Goal: Task Accomplishment & Management: Complete application form

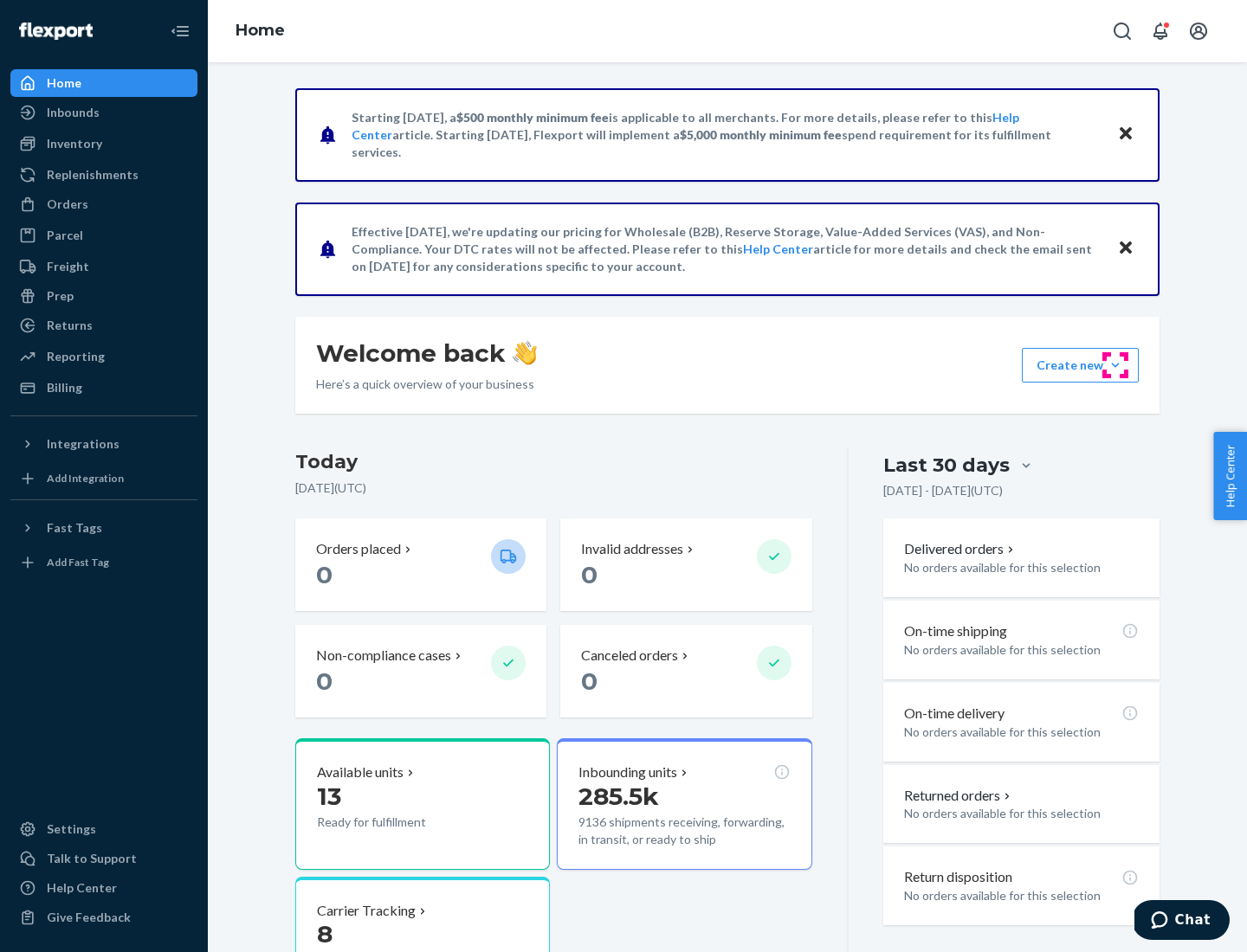
click at [1115, 366] on button "Create new Create new inbound Create new order Create new product" at bounding box center [1080, 366] width 117 height 35
click at [104, 112] on div "Inbounds" at bounding box center [103, 112] width 183 height 24
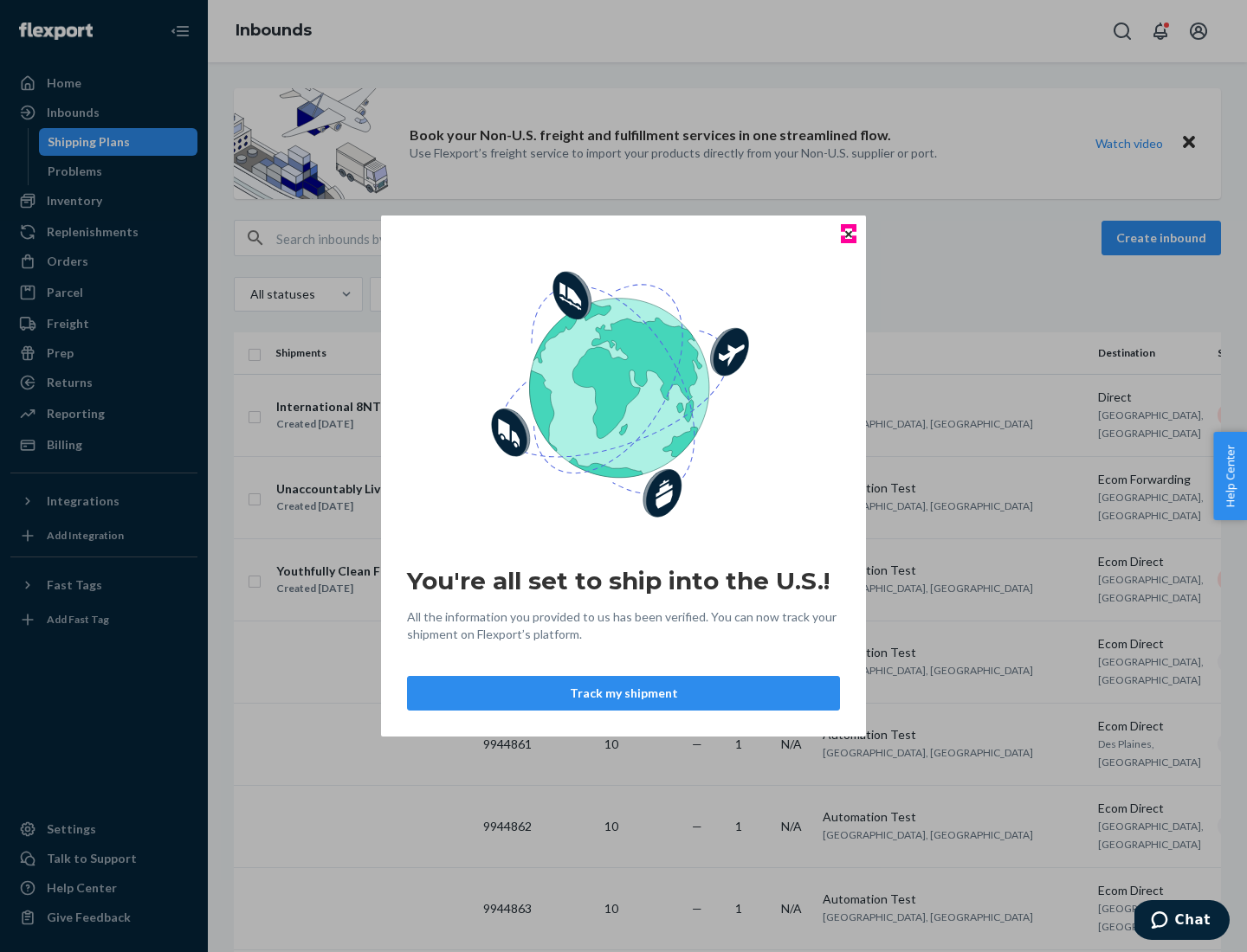
click at [848, 234] on icon "Close" at bounding box center [849, 234] width 7 height 7
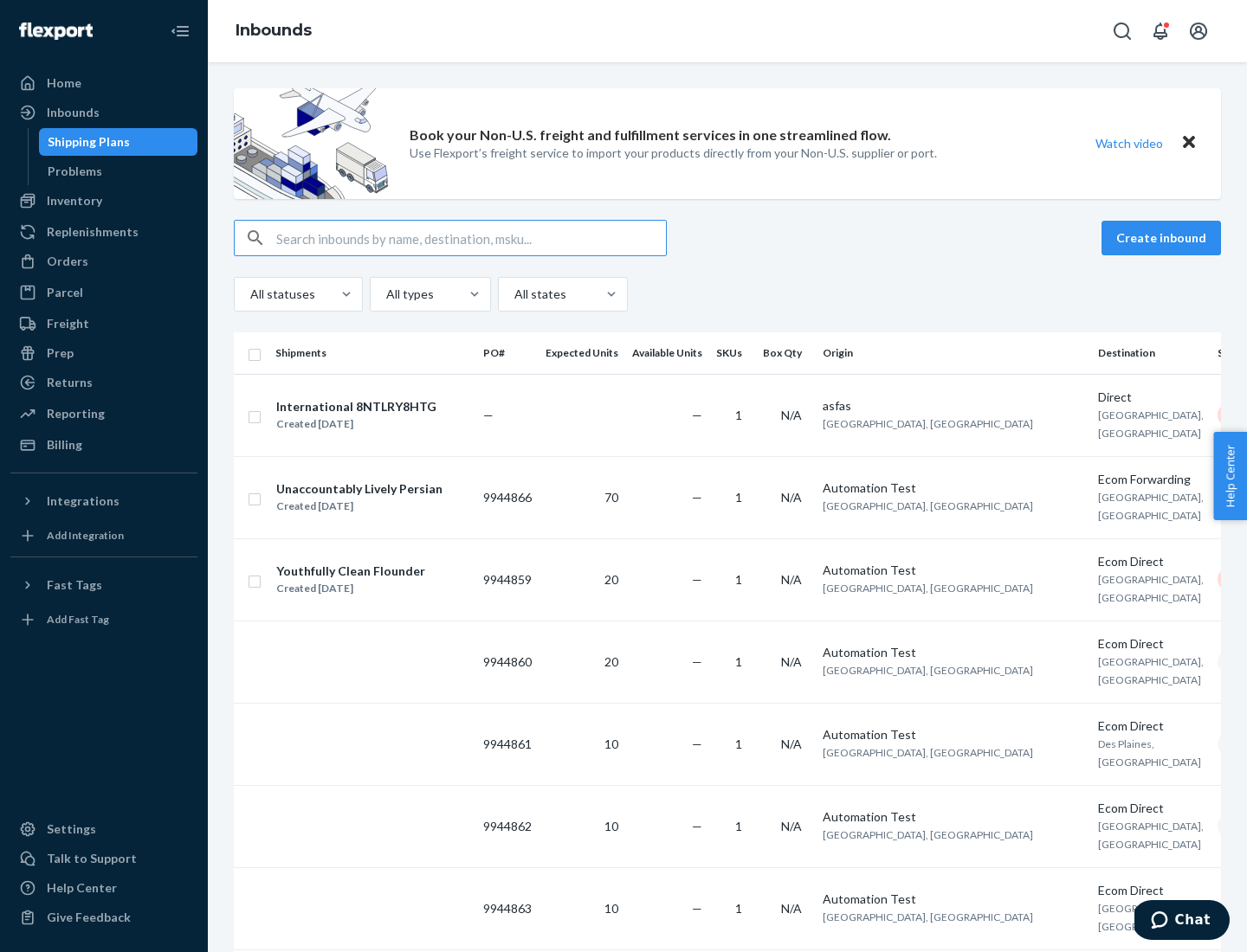
click at [1164, 238] on button "Create inbound" at bounding box center [1161, 238] width 120 height 35
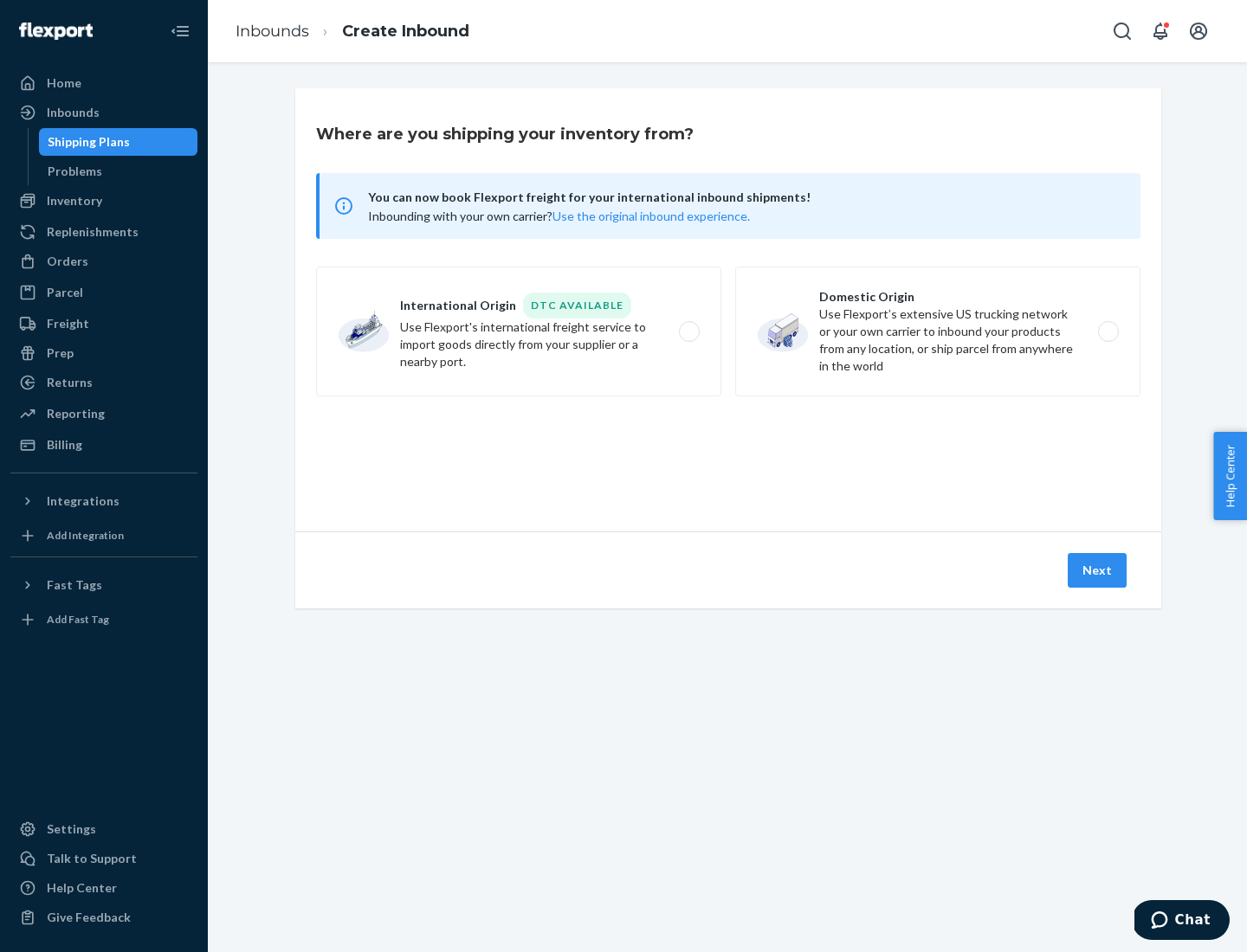
click at [938, 331] on label "Domestic Origin Use Flexport’s extensive US trucking network or your own carrie…" at bounding box center [938, 331] width 405 height 130
click at [1108, 331] on input "Domestic Origin Use Flexport’s extensive US trucking network or your own carrie…" at bounding box center [1113, 332] width 11 height 11
radio input "true"
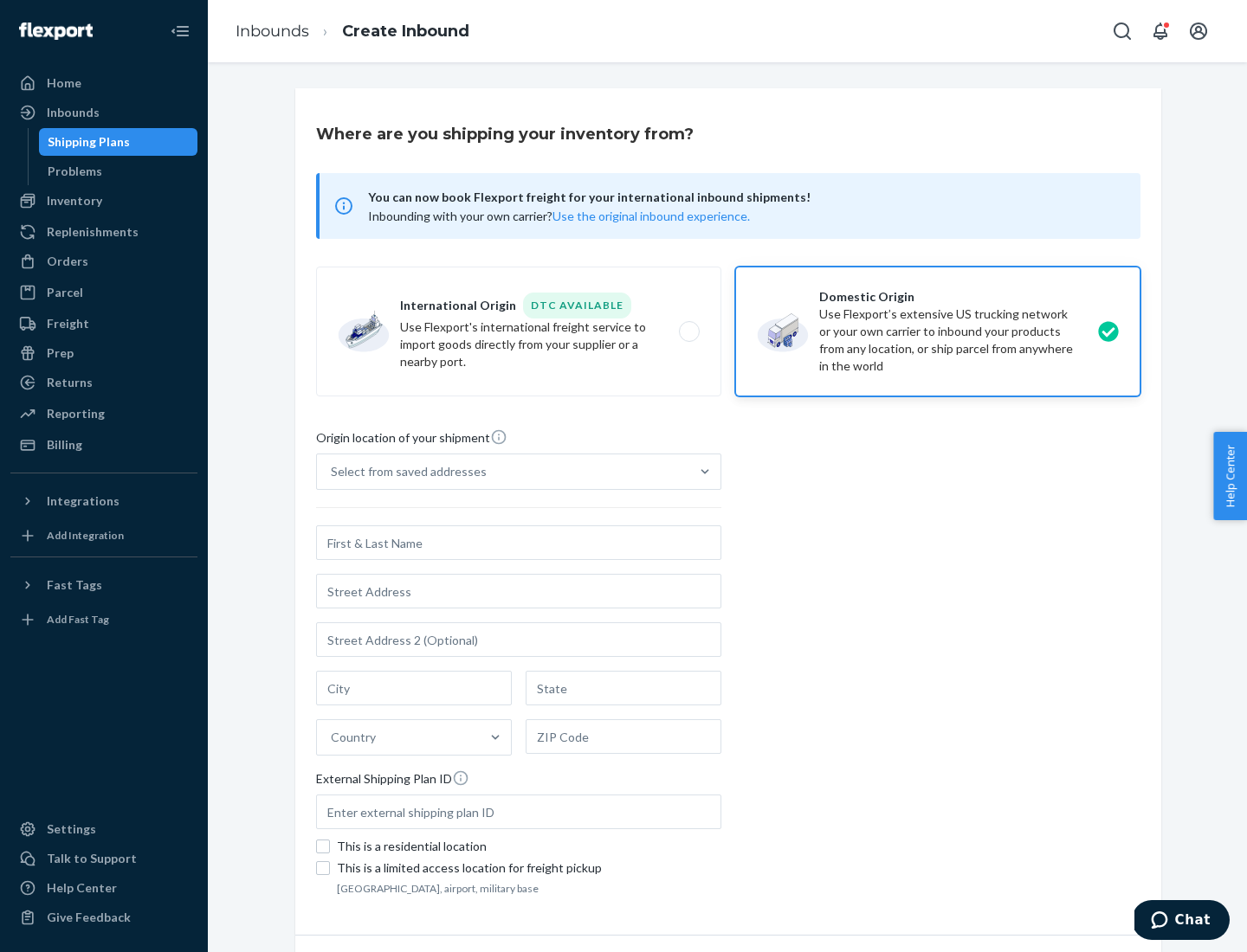
click at [503, 472] on div "Select from saved addresses" at bounding box center [503, 472] width 372 height 35
click at [332, 472] on input "Select from saved addresses" at bounding box center [332, 471] width 2 height 17
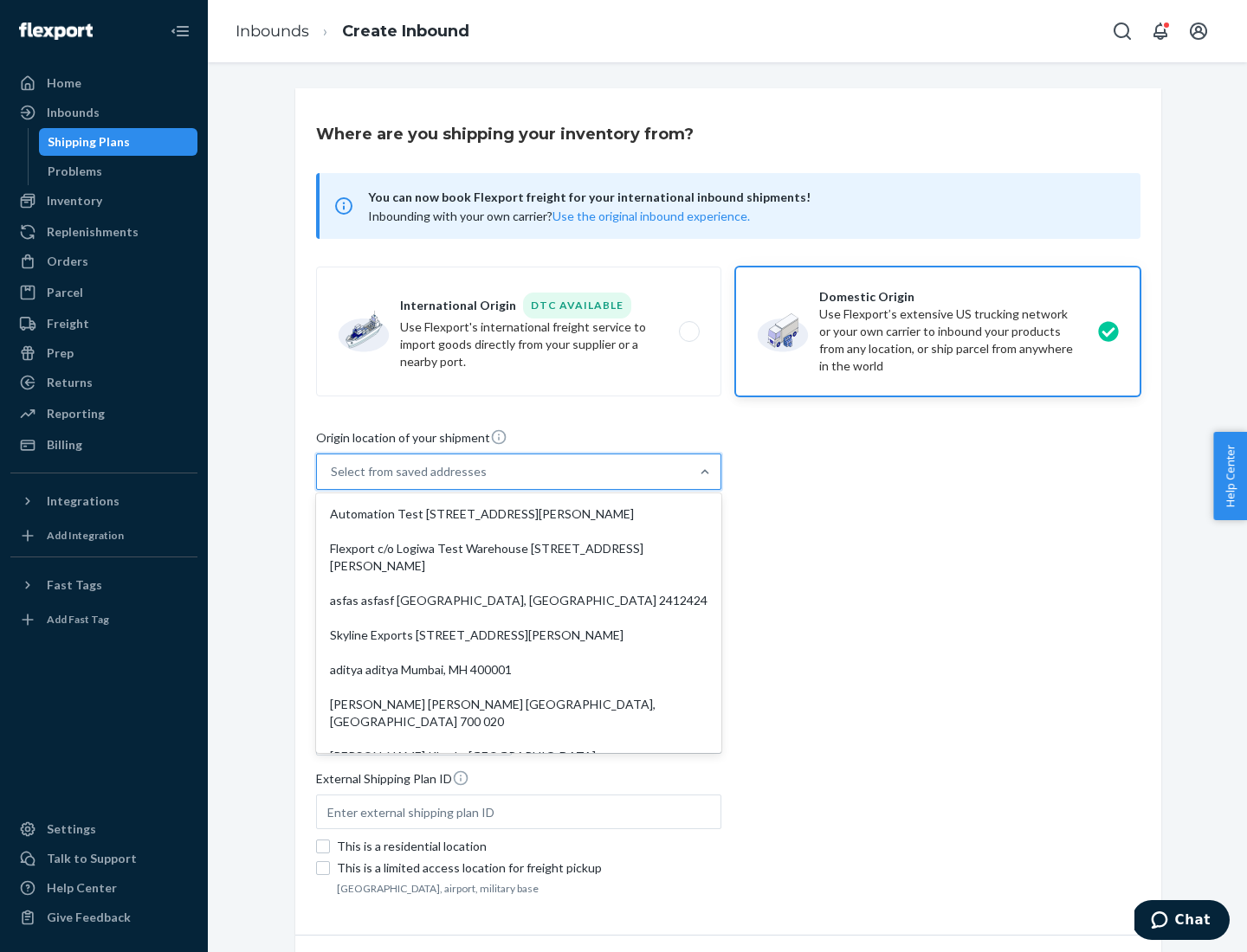
scroll to position [7, 0]
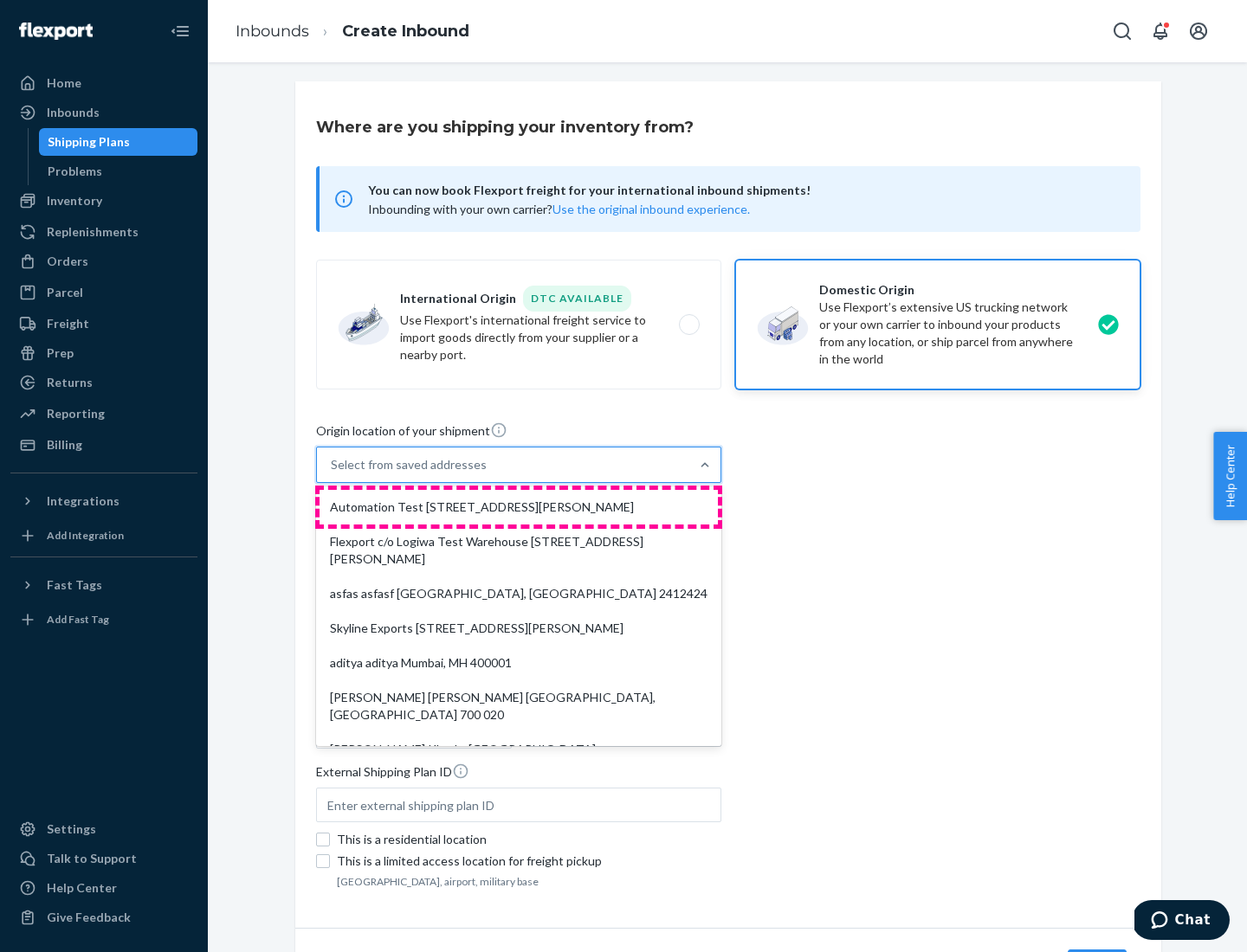
click at [519, 507] on div "Automation Test [STREET_ADDRESS][PERSON_NAME]" at bounding box center [519, 507] width 399 height 35
click at [332, 473] on input "option Automation Test [STREET_ADDRESS][PERSON_NAME]. 9 results available. Use …" at bounding box center [332, 465] width 2 height 17
type input "Automation Test"
type input "9th Floor"
type input "[GEOGRAPHIC_DATA]"
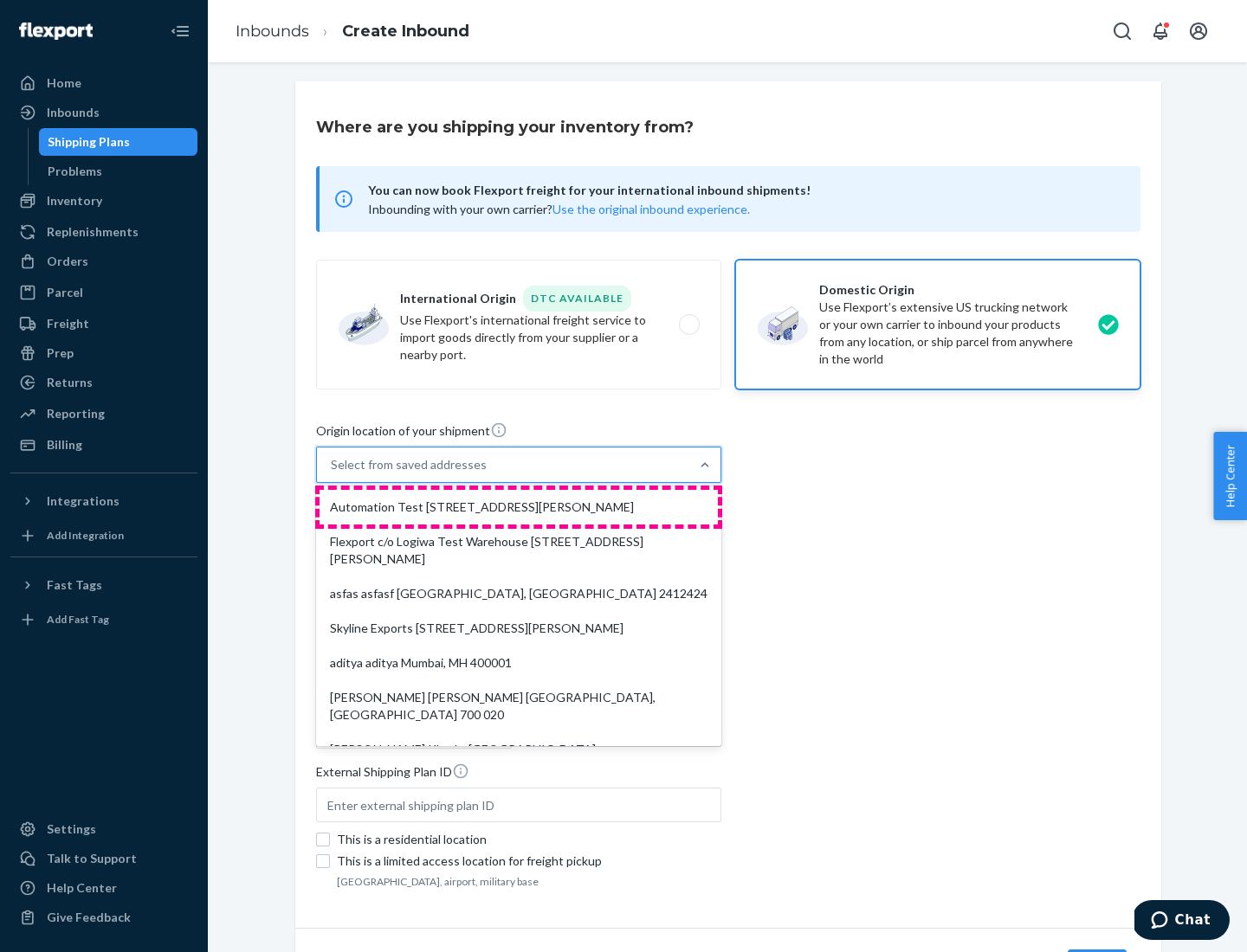
type input "CA"
type input "94104"
type input "[STREET_ADDRESS][PERSON_NAME]"
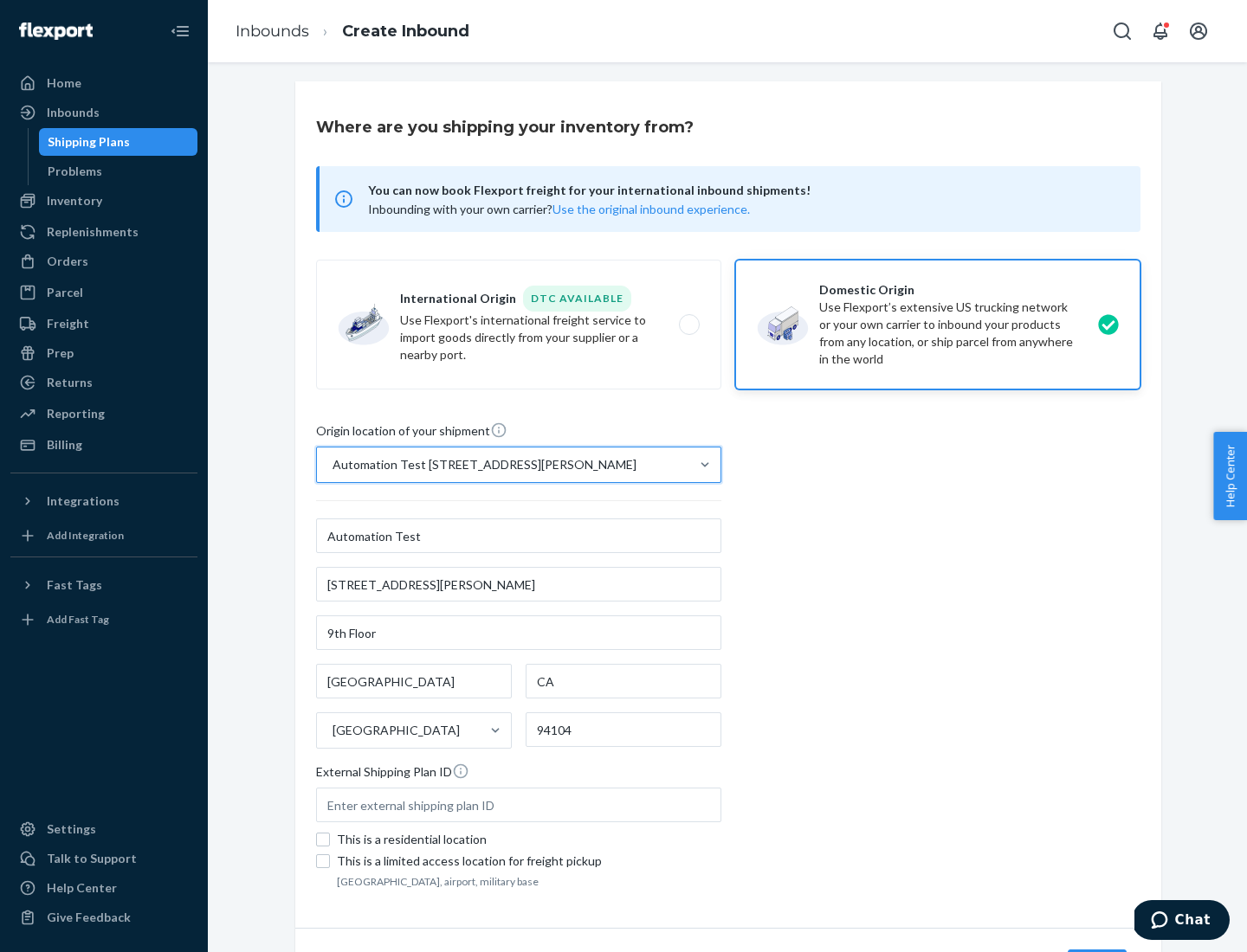
scroll to position [101, 0]
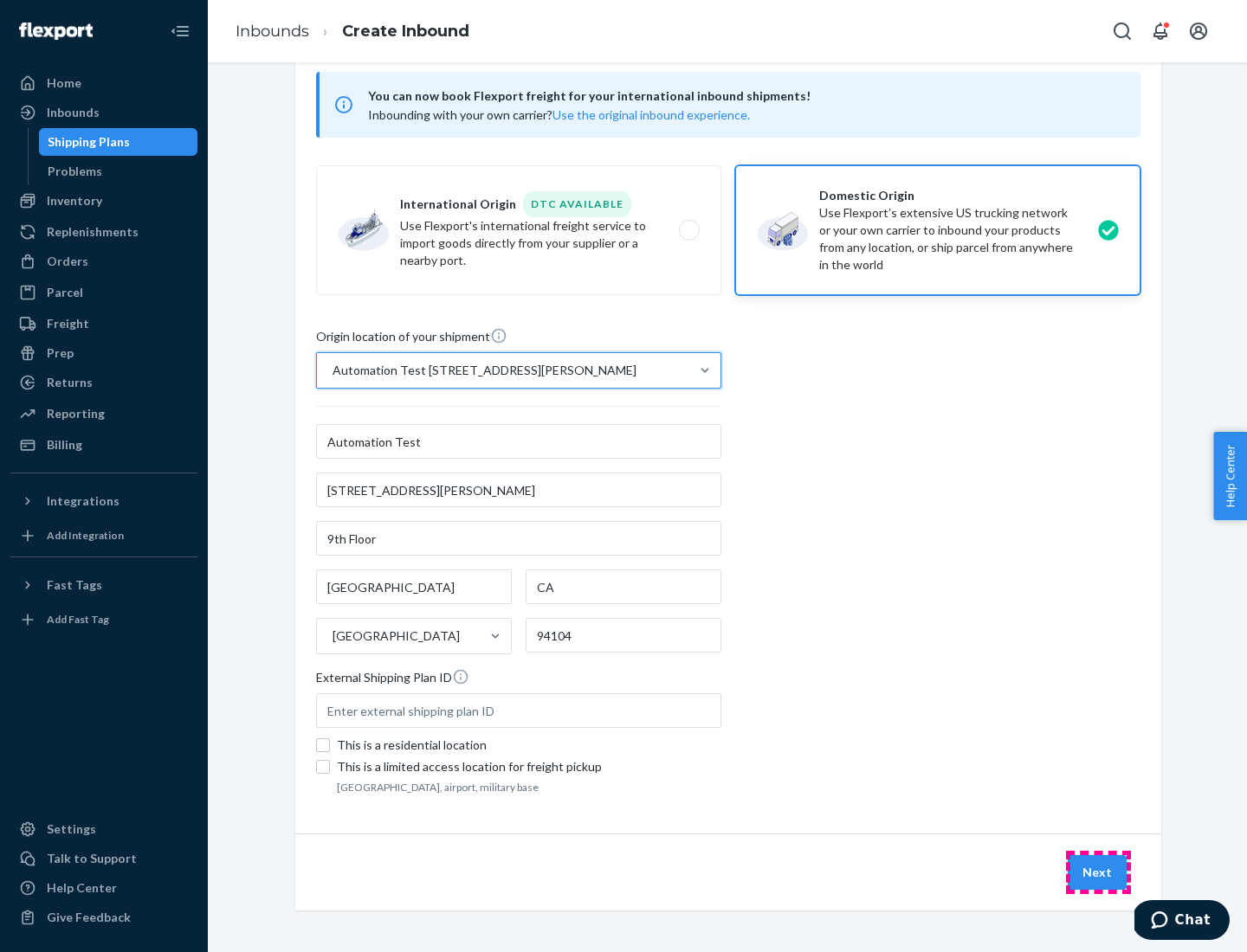
click at [1098, 873] on button "Next" at bounding box center [1097, 873] width 59 height 35
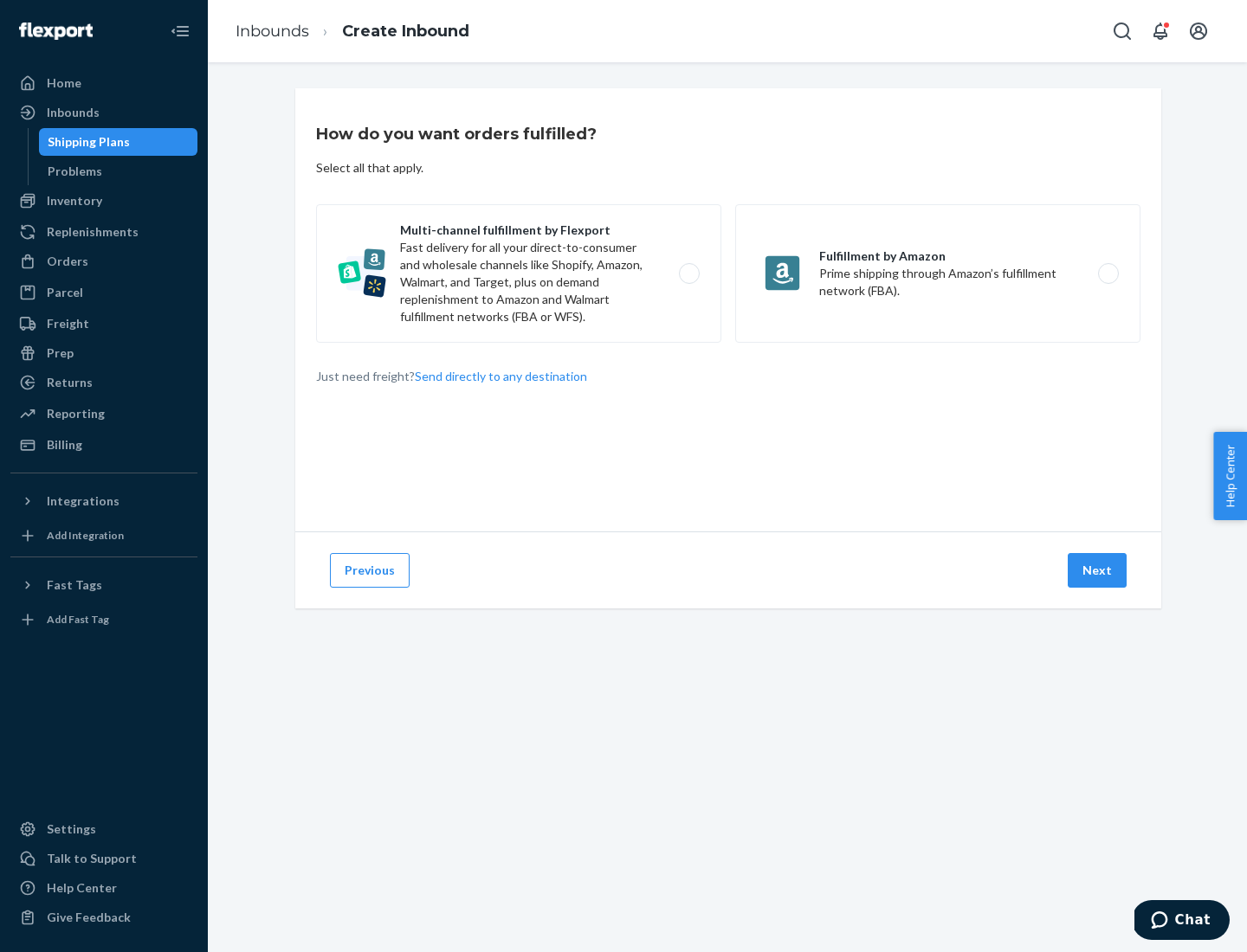
click at [519, 273] on label "Multi-channel fulfillment by Flexport Fast delivery for all your direct-to-cons…" at bounding box center [519, 273] width 405 height 138
click at [689, 273] on input "Multi-channel fulfillment by Flexport Fast delivery for all your direct-to-cons…" at bounding box center [694, 274] width 11 height 11
radio input "true"
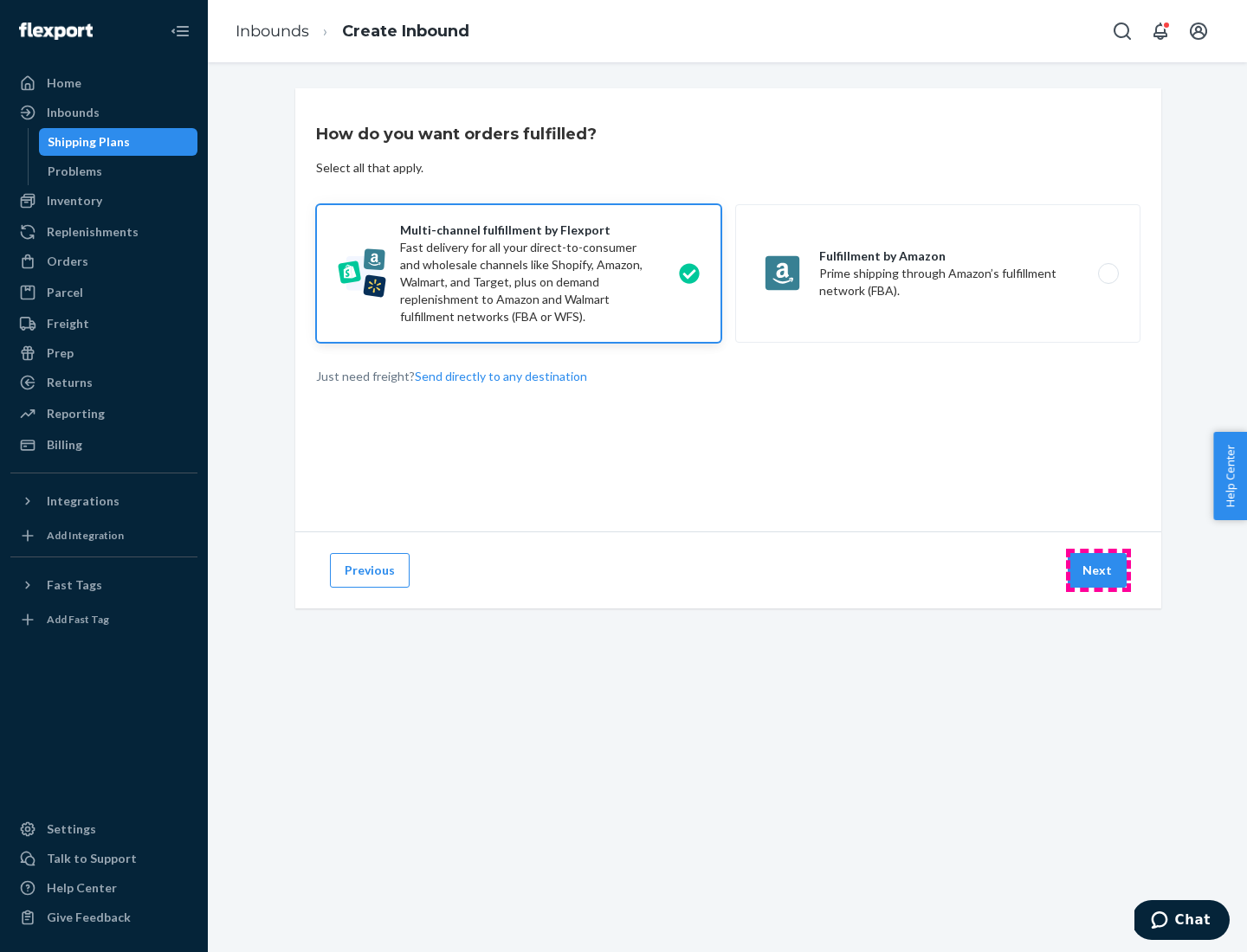
click at [1098, 571] on button "Next" at bounding box center [1097, 571] width 59 height 35
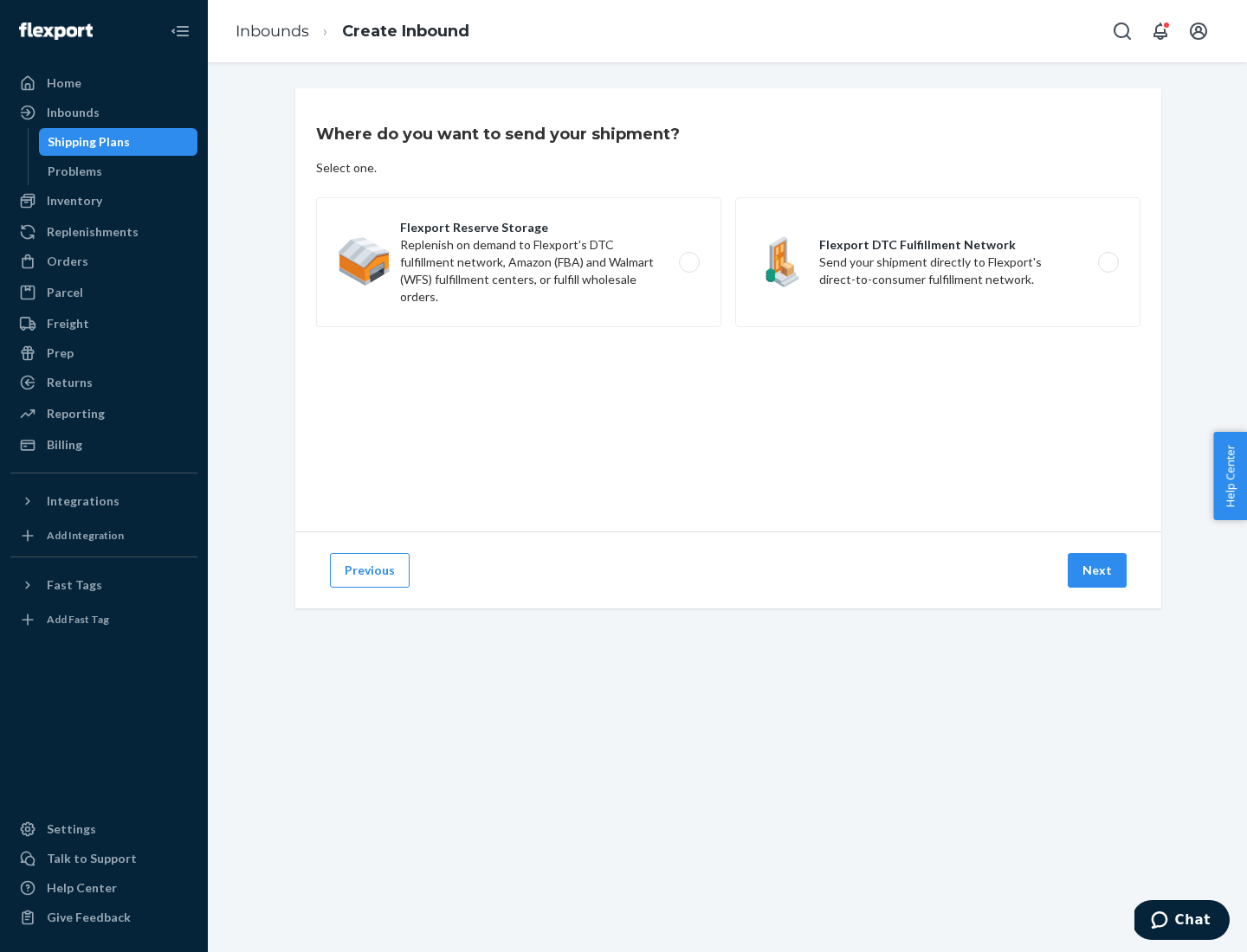
click at [519, 262] on label "Flexport Reserve Storage Replenish on demand to Flexport's DTC fulfillment netw…" at bounding box center [519, 261] width 405 height 130
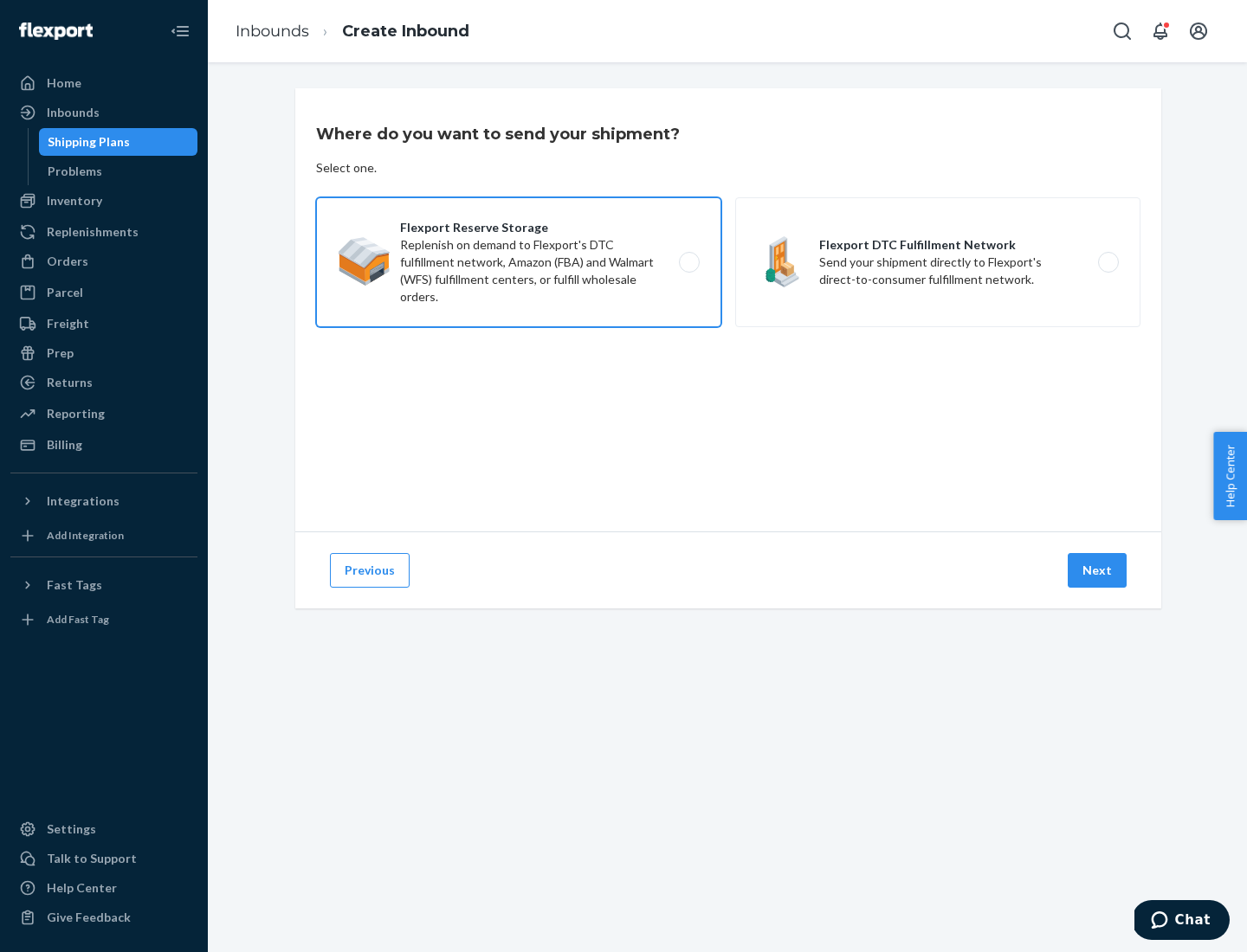
click at [689, 262] on input "Flexport Reserve Storage Replenish on demand to Flexport's DTC fulfillment netw…" at bounding box center [694, 262] width 11 height 11
radio input "true"
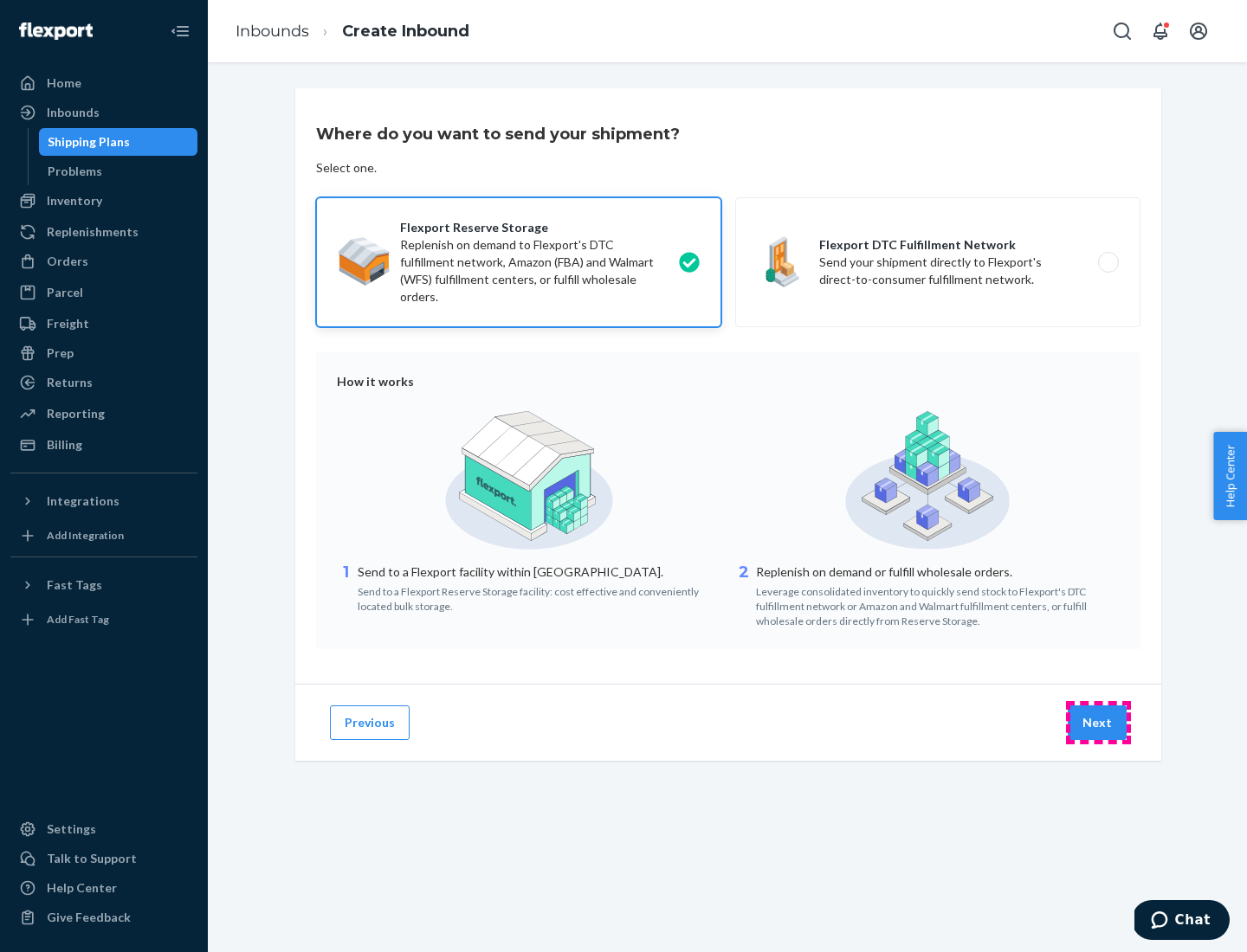
click at [1098, 723] on button "Next" at bounding box center [1097, 723] width 59 height 35
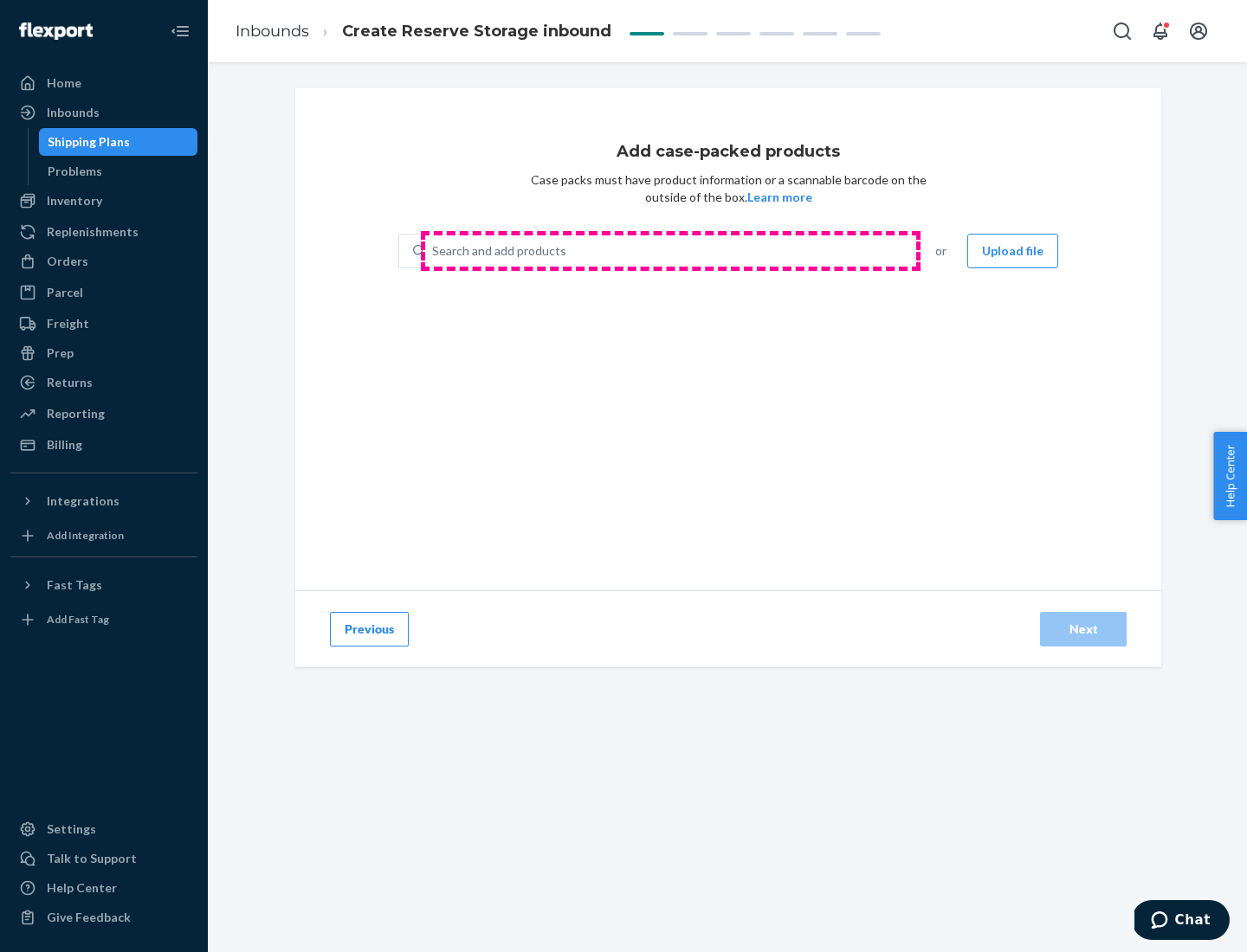
click at [670, 251] on div "Search and add products" at bounding box center [670, 251] width 488 height 31
click at [434, 251] on input "Search and add products" at bounding box center [433, 250] width 2 height 17
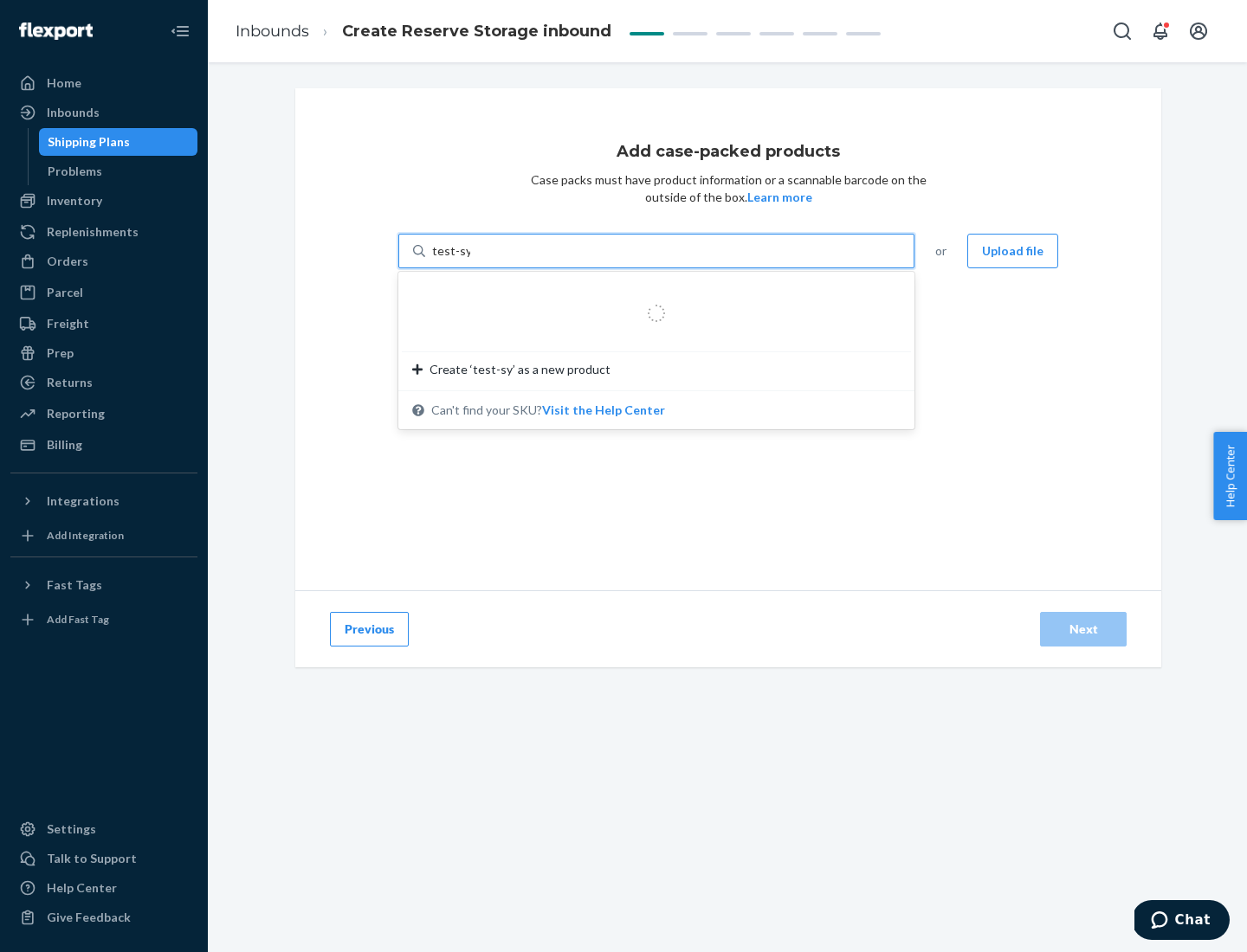
type input "test-syn"
click at [650, 293] on div "test - syn - test" at bounding box center [649, 292] width 474 height 17
click at [477, 260] on input "test-syn" at bounding box center [454, 250] width 45 height 17
type input "1"
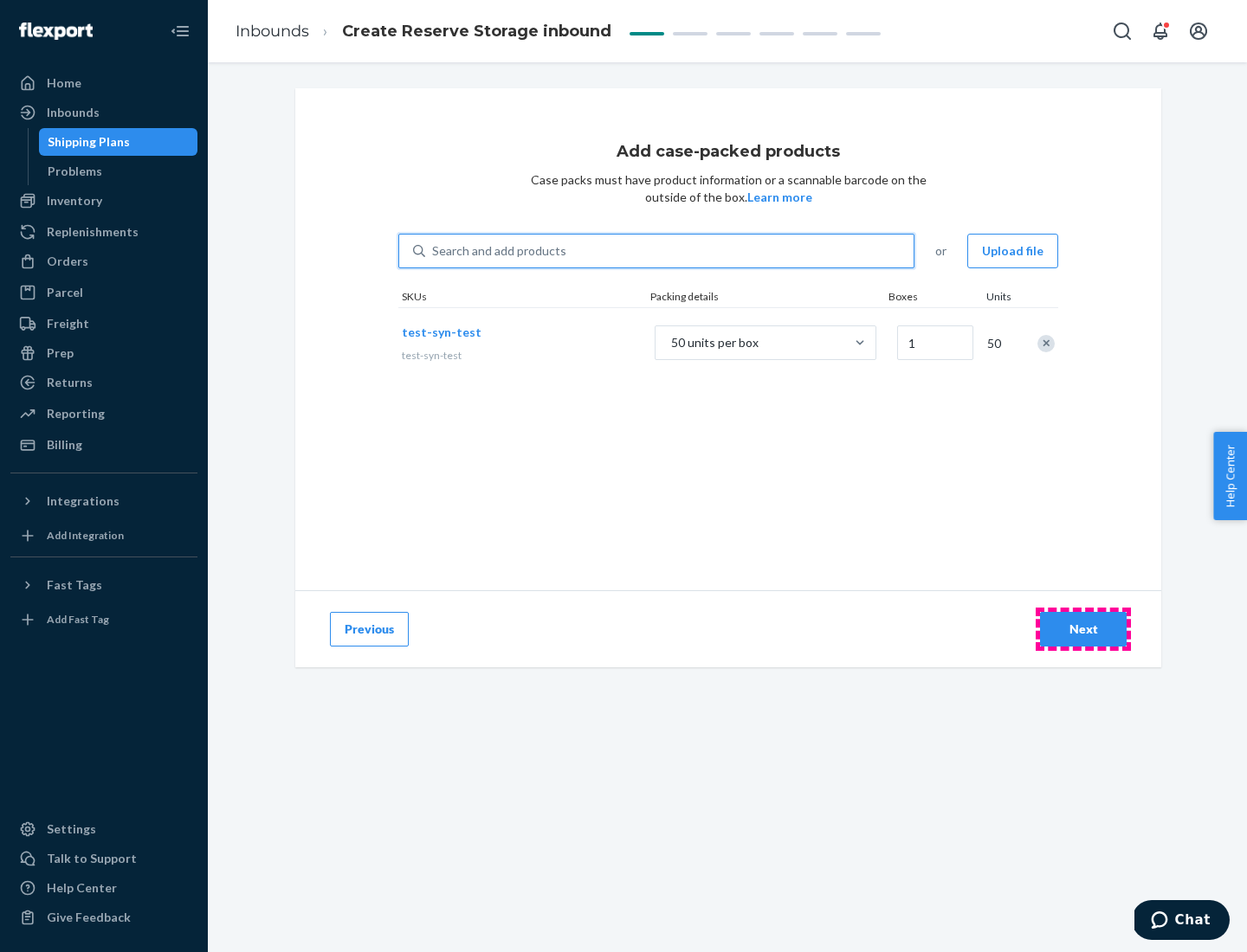
click at [1083, 630] on div "Next" at bounding box center [1083, 629] width 57 height 17
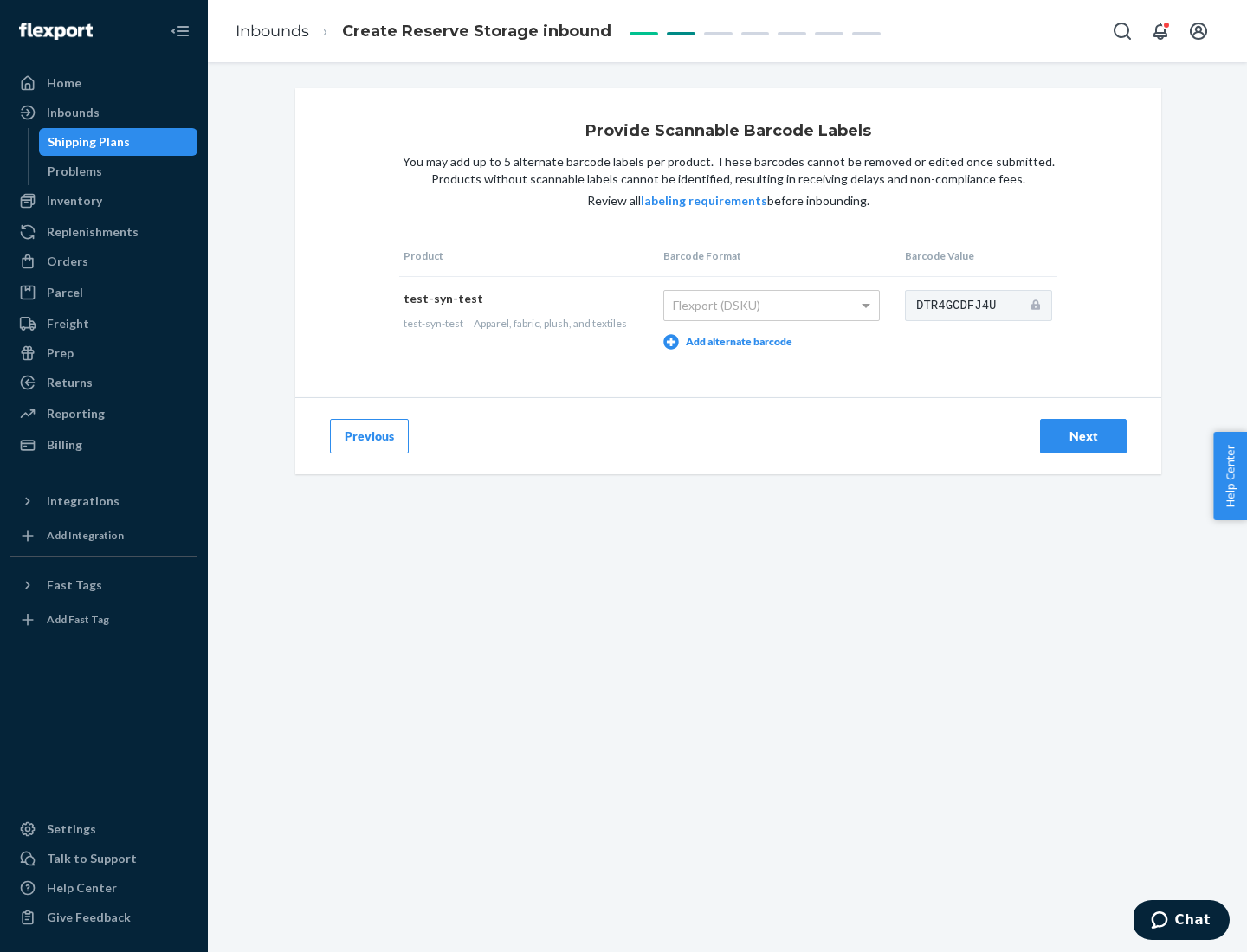
click at [1083, 435] on div "Next" at bounding box center [1083, 436] width 57 height 17
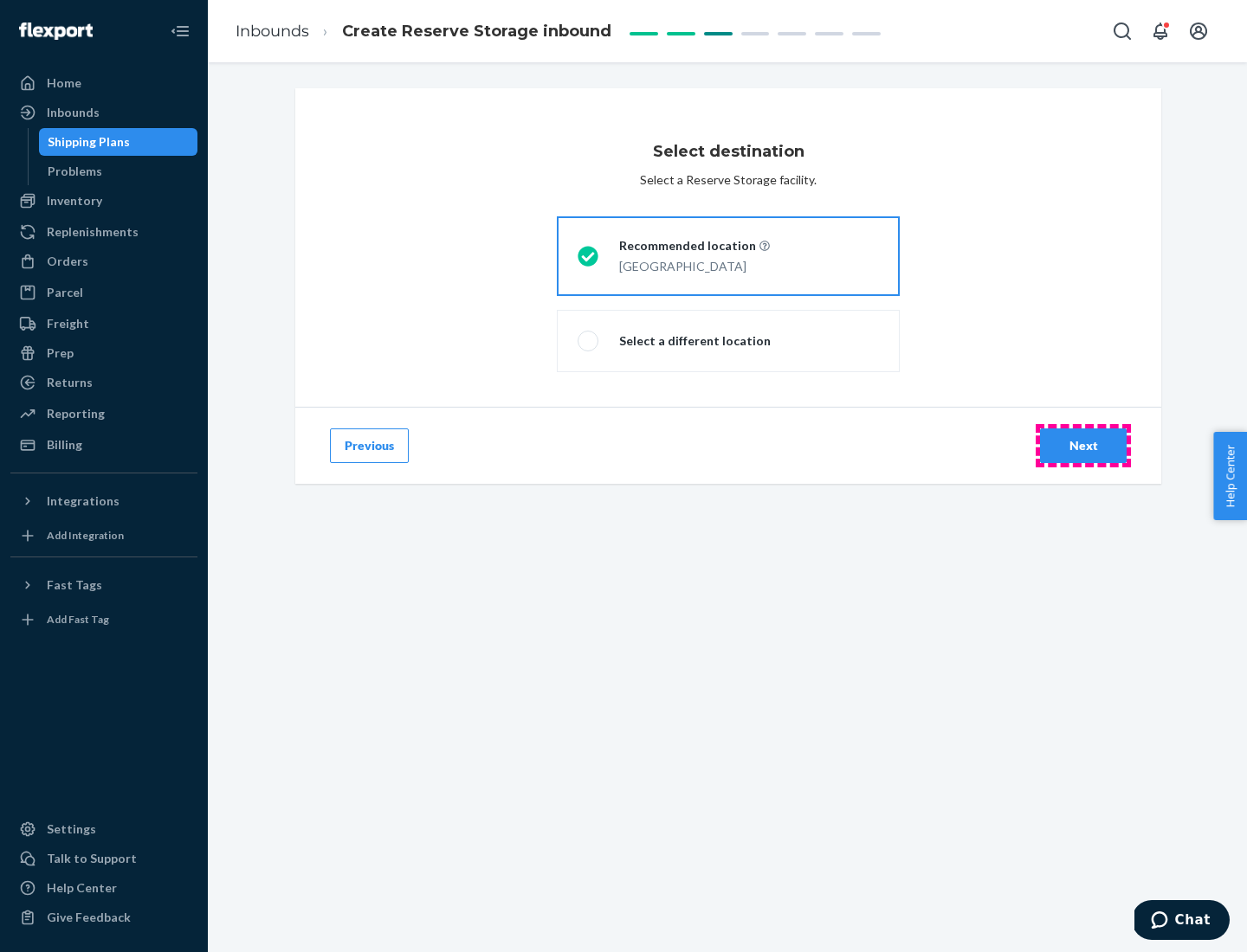
click at [1083, 446] on div "Next" at bounding box center [1083, 446] width 57 height 17
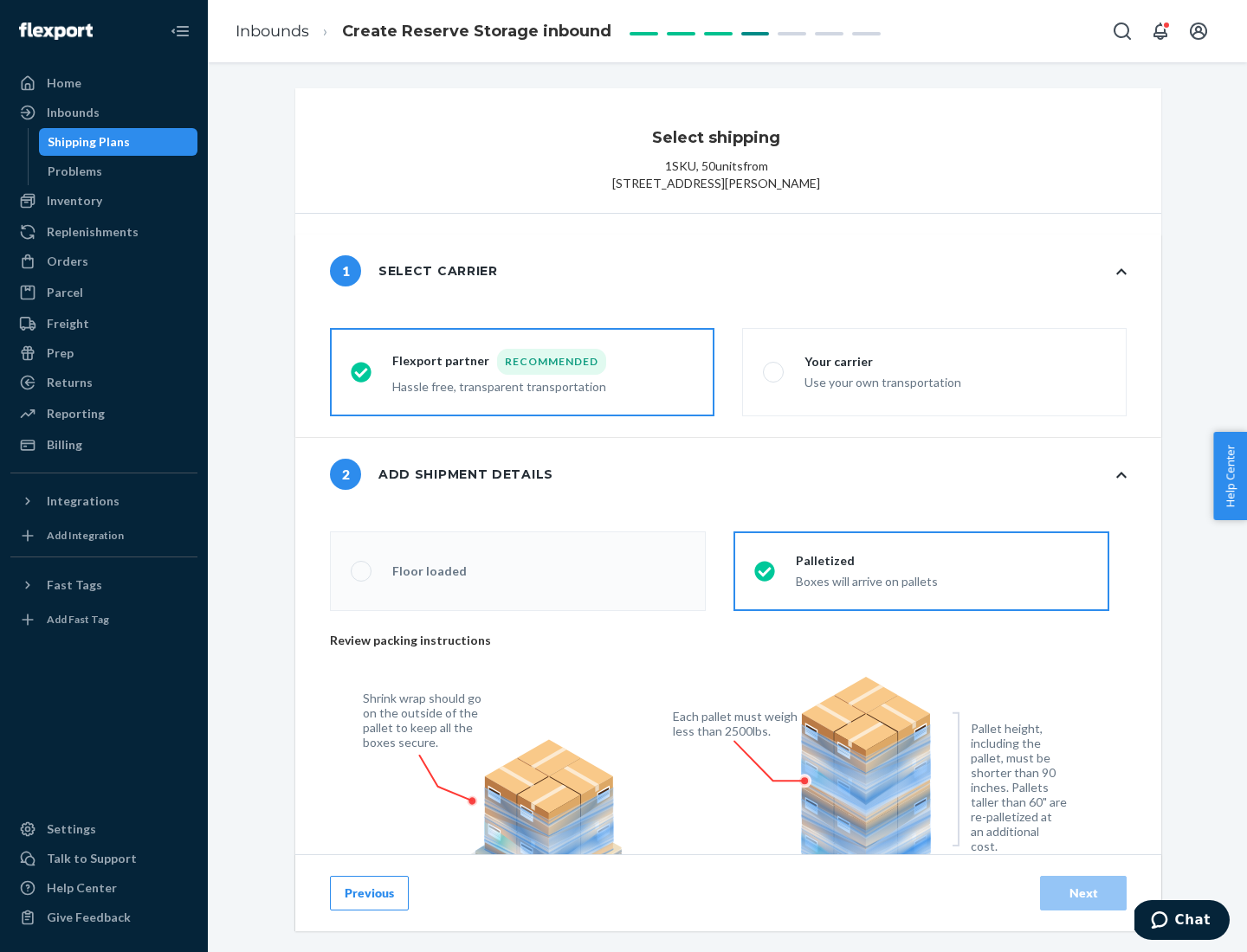
radio input "false"
type input "1"
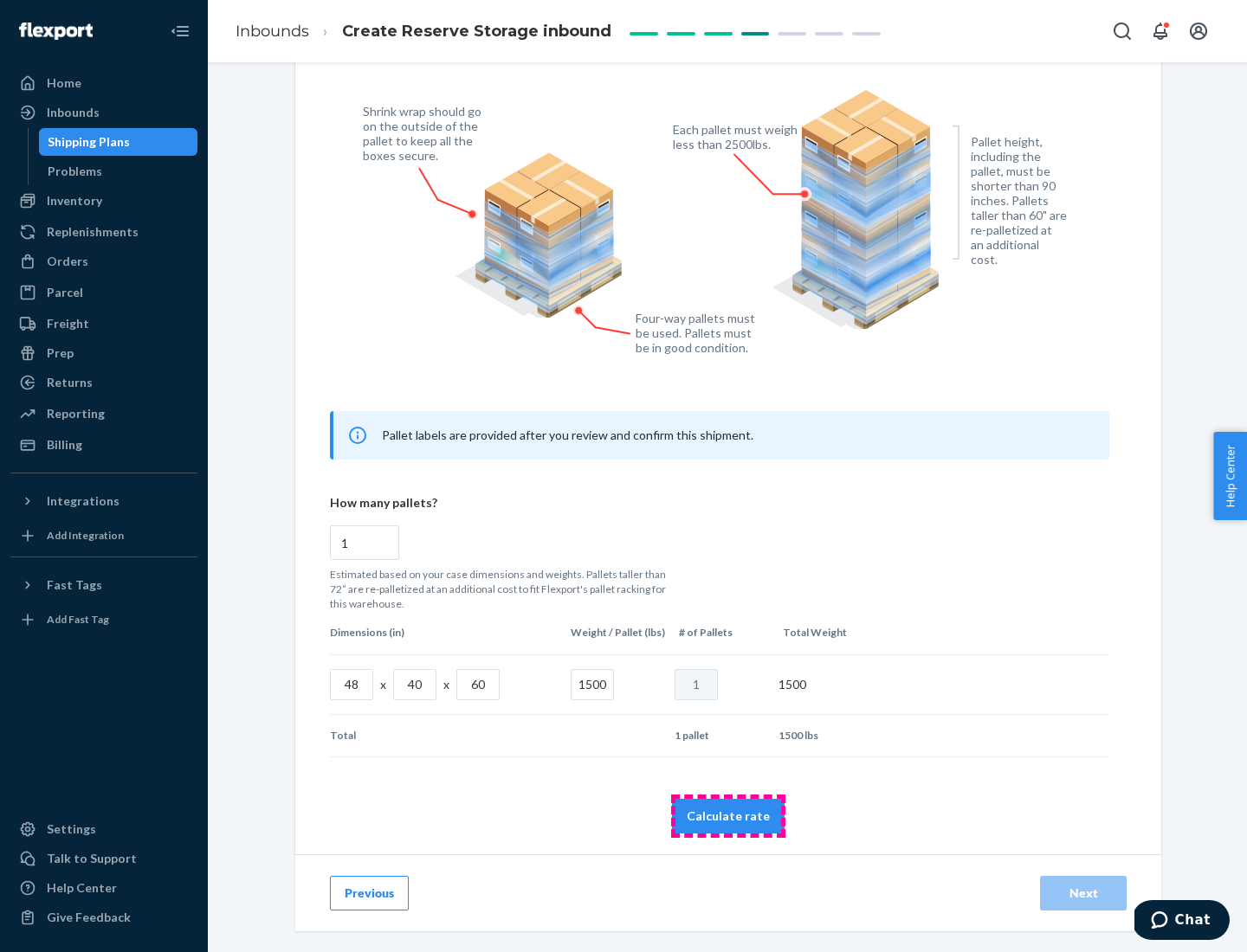
click at [728, 816] on button "Calculate rate" at bounding box center [728, 817] width 112 height 35
radio input "false"
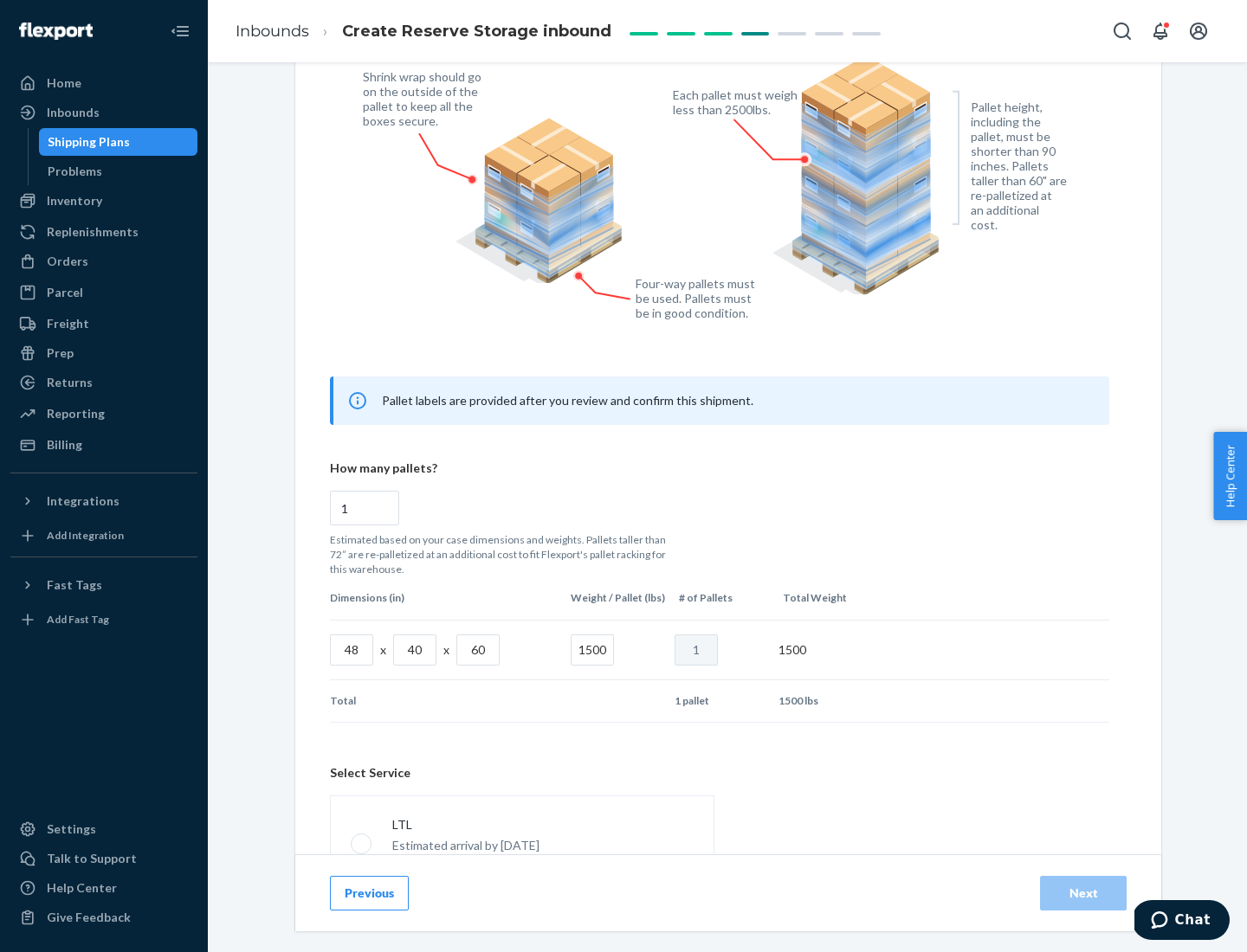
scroll to position [765, 0]
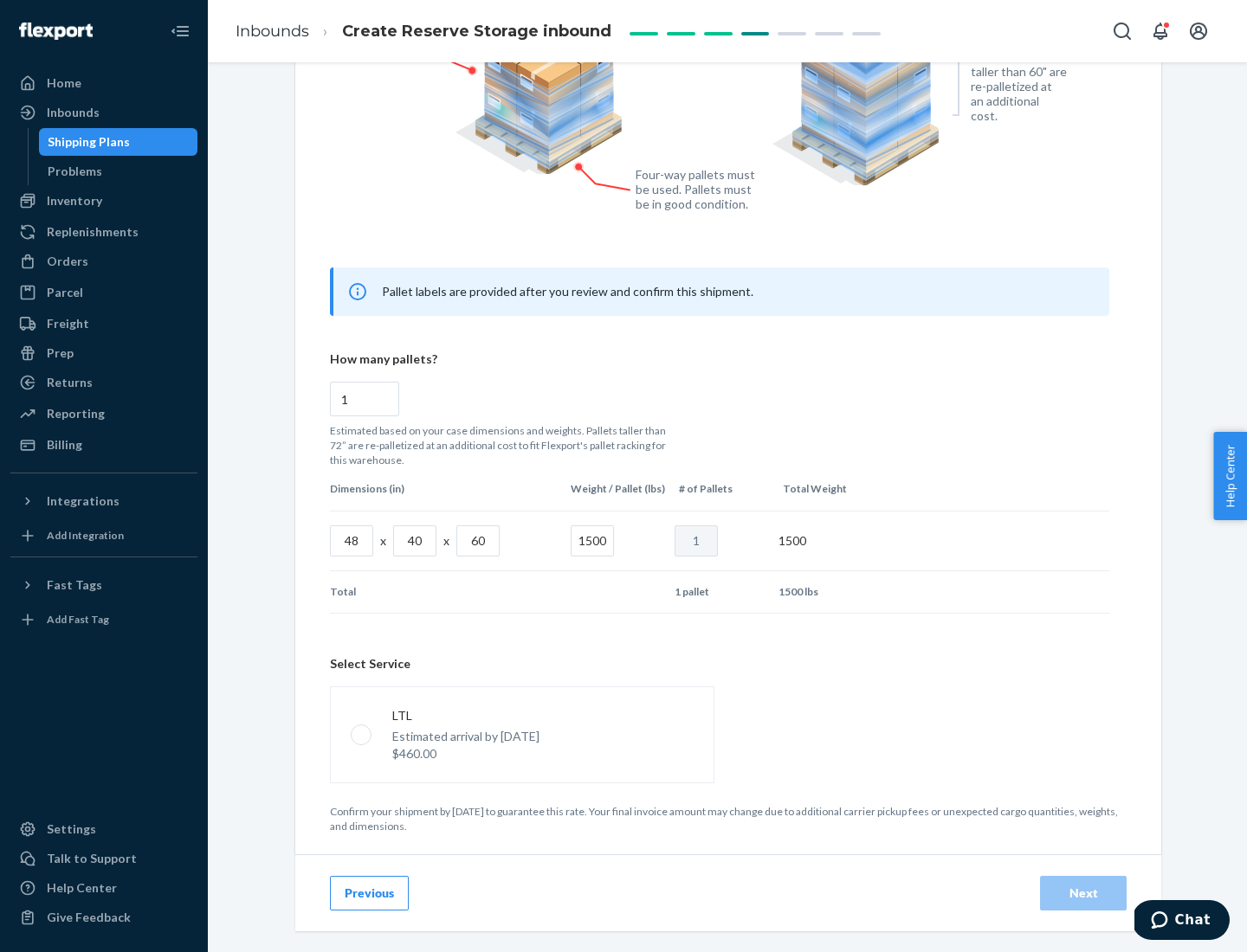
click at [521, 734] on p "Estimated arrival by [DATE]" at bounding box center [466, 737] width 147 height 17
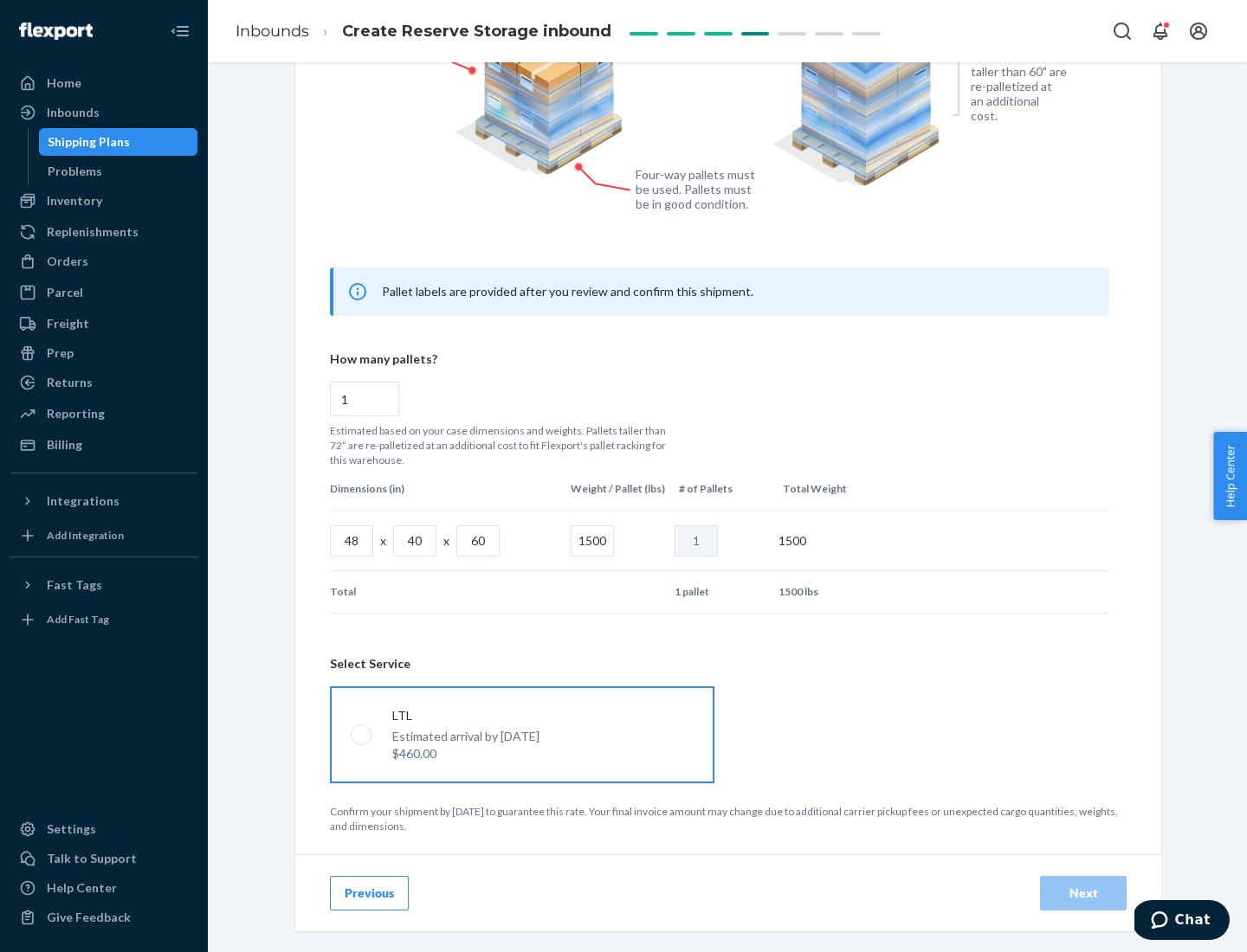
click at [362, 734] on input "LTL Estimated arrival by [DATE] $460.00" at bounding box center [356, 735] width 11 height 11
radio input "true"
radio input "false"
click at [1083, 893] on div "Next" at bounding box center [1083, 893] width 57 height 17
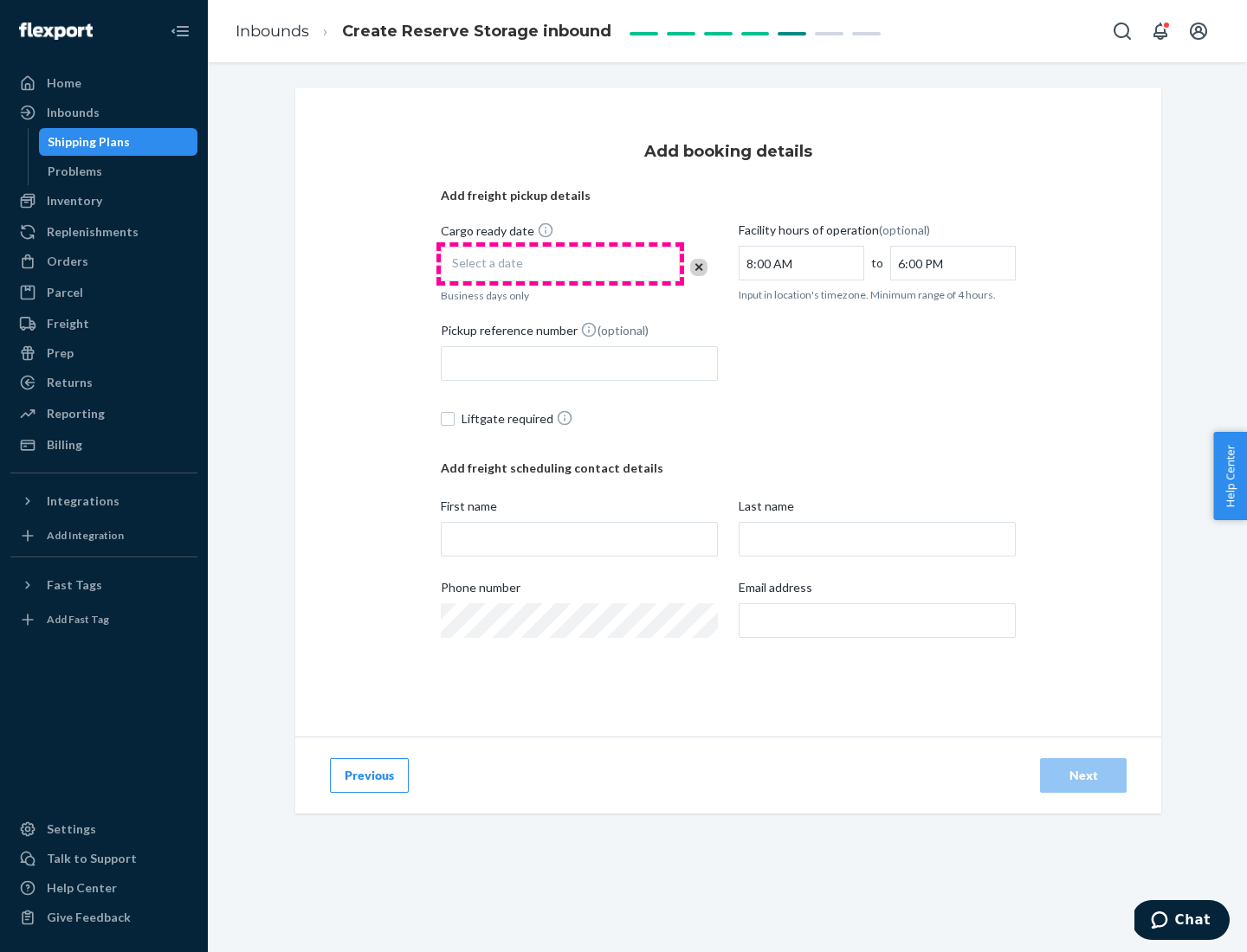
click at [560, 264] on div "Select a date" at bounding box center [561, 264] width 239 height 35
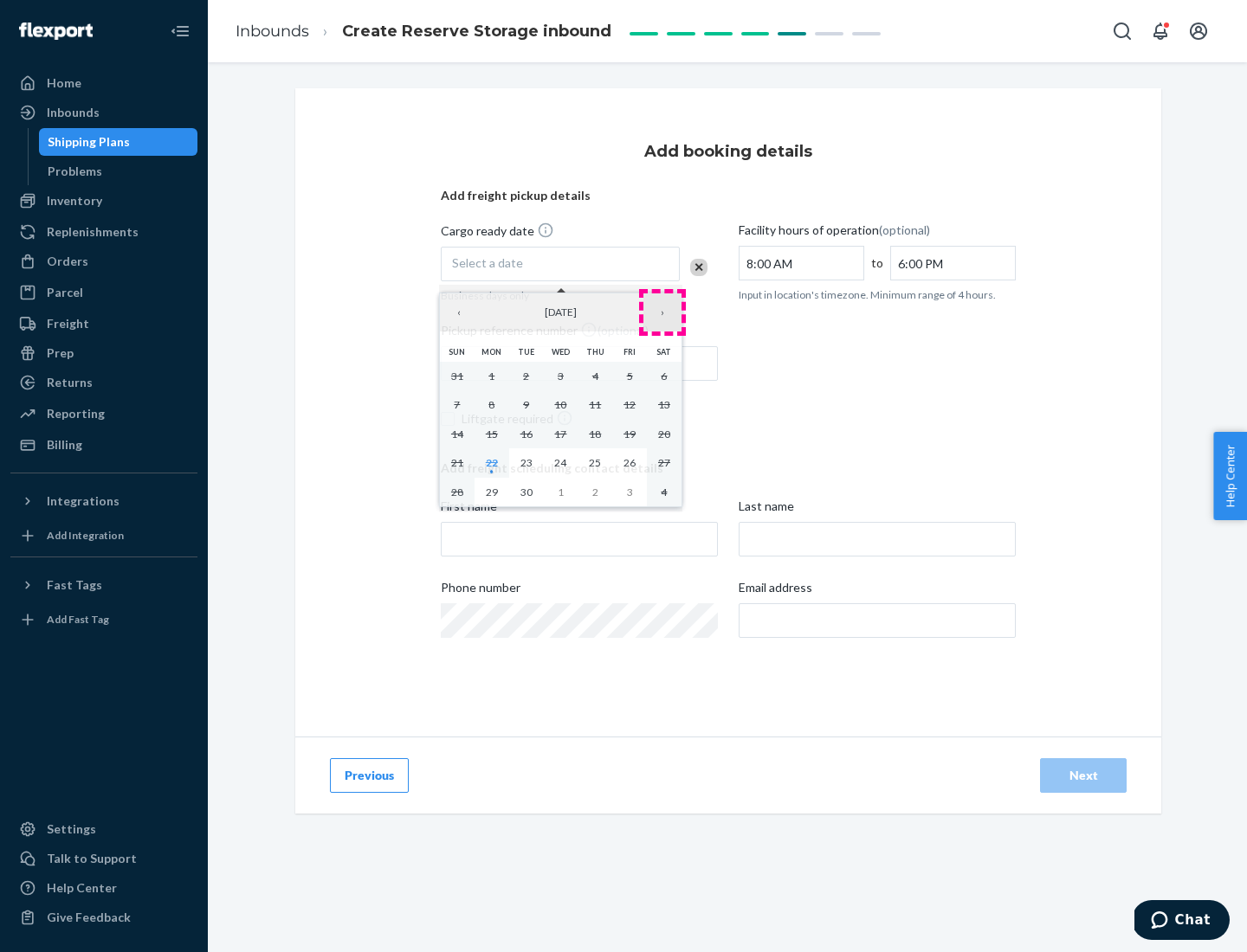
click at [662, 312] on button "›" at bounding box center [662, 312] width 38 height 38
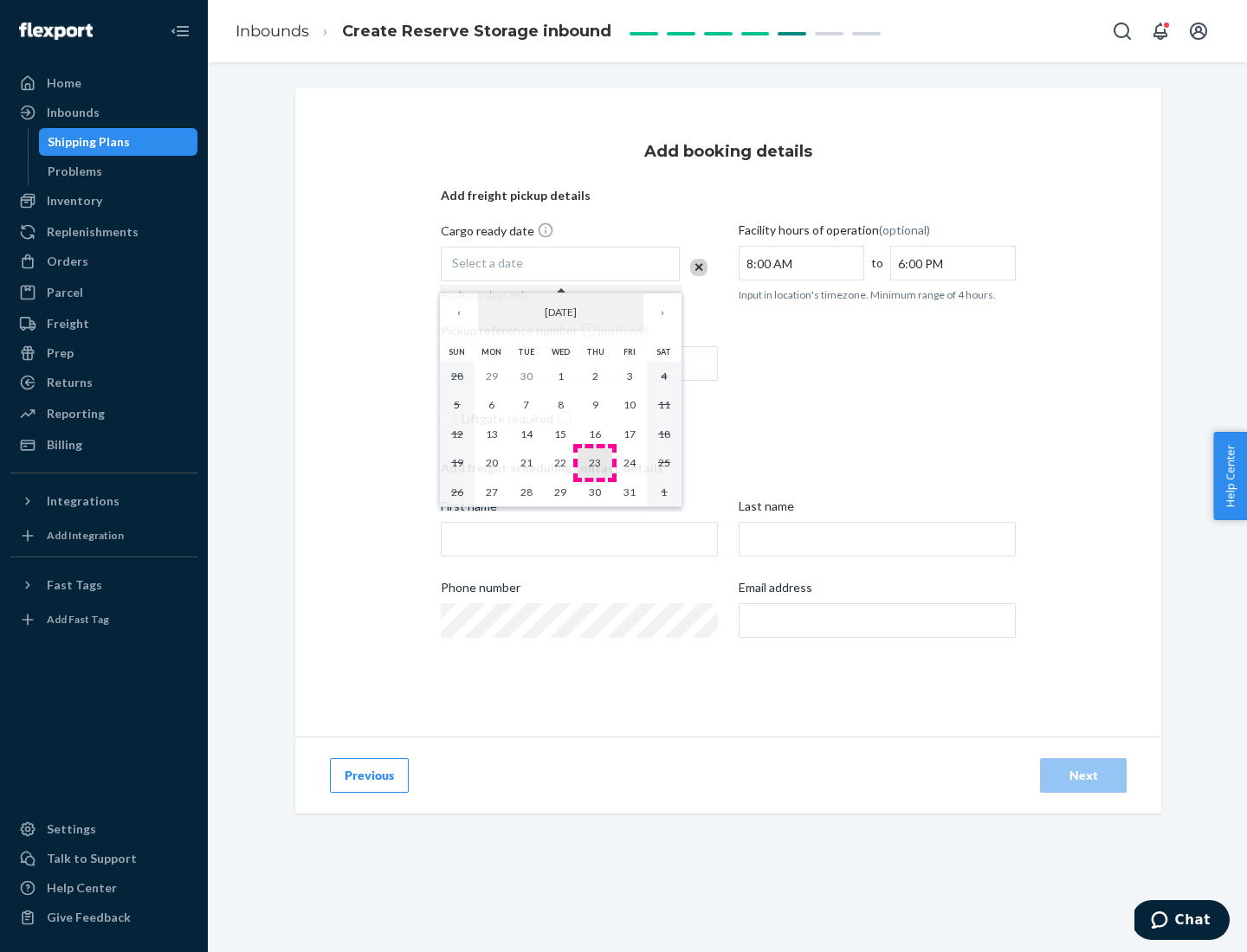
click at [595, 462] on abbr "23" at bounding box center [594, 463] width 12 height 13
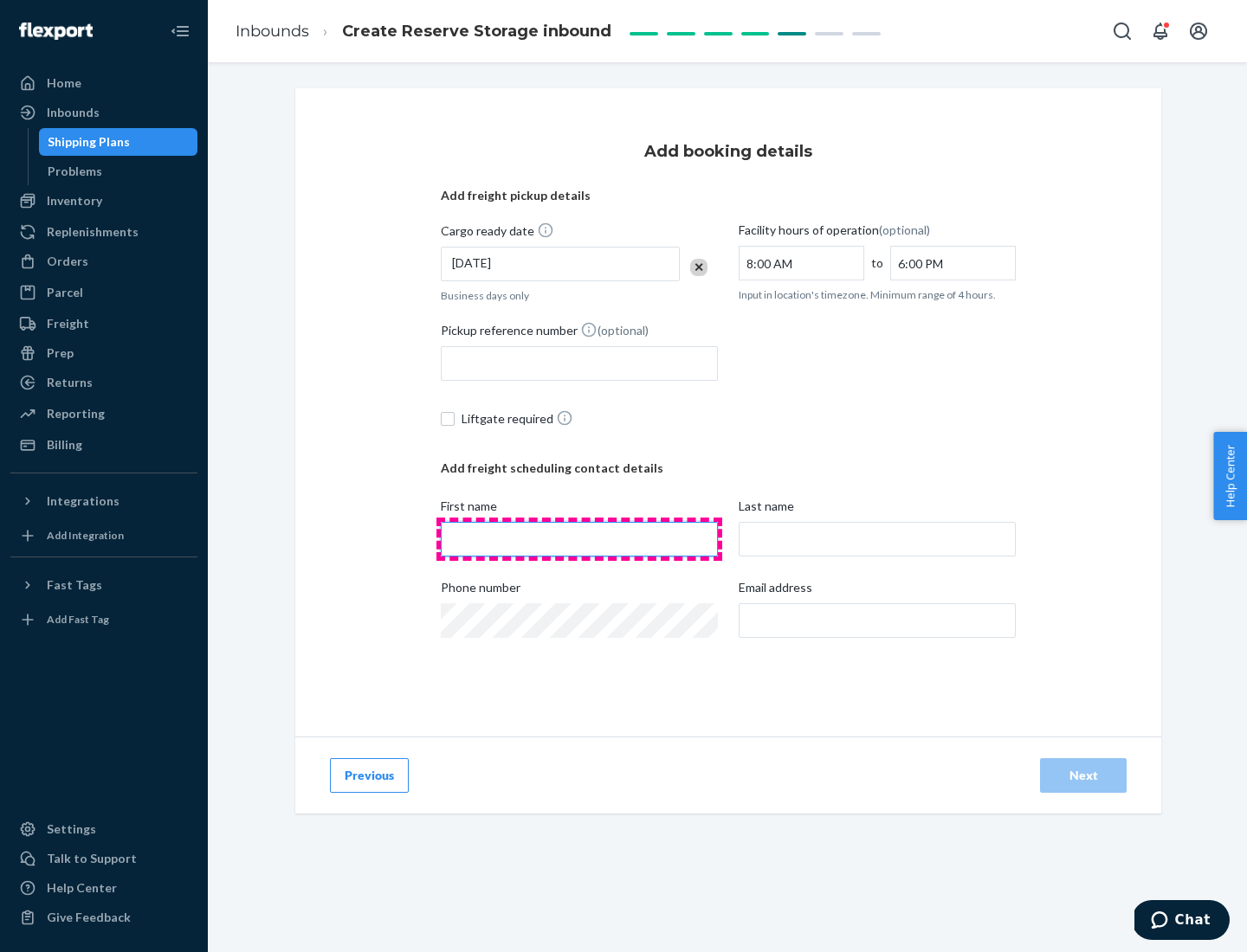
click at [579, 540] on input "First name" at bounding box center [579, 540] width 277 height 35
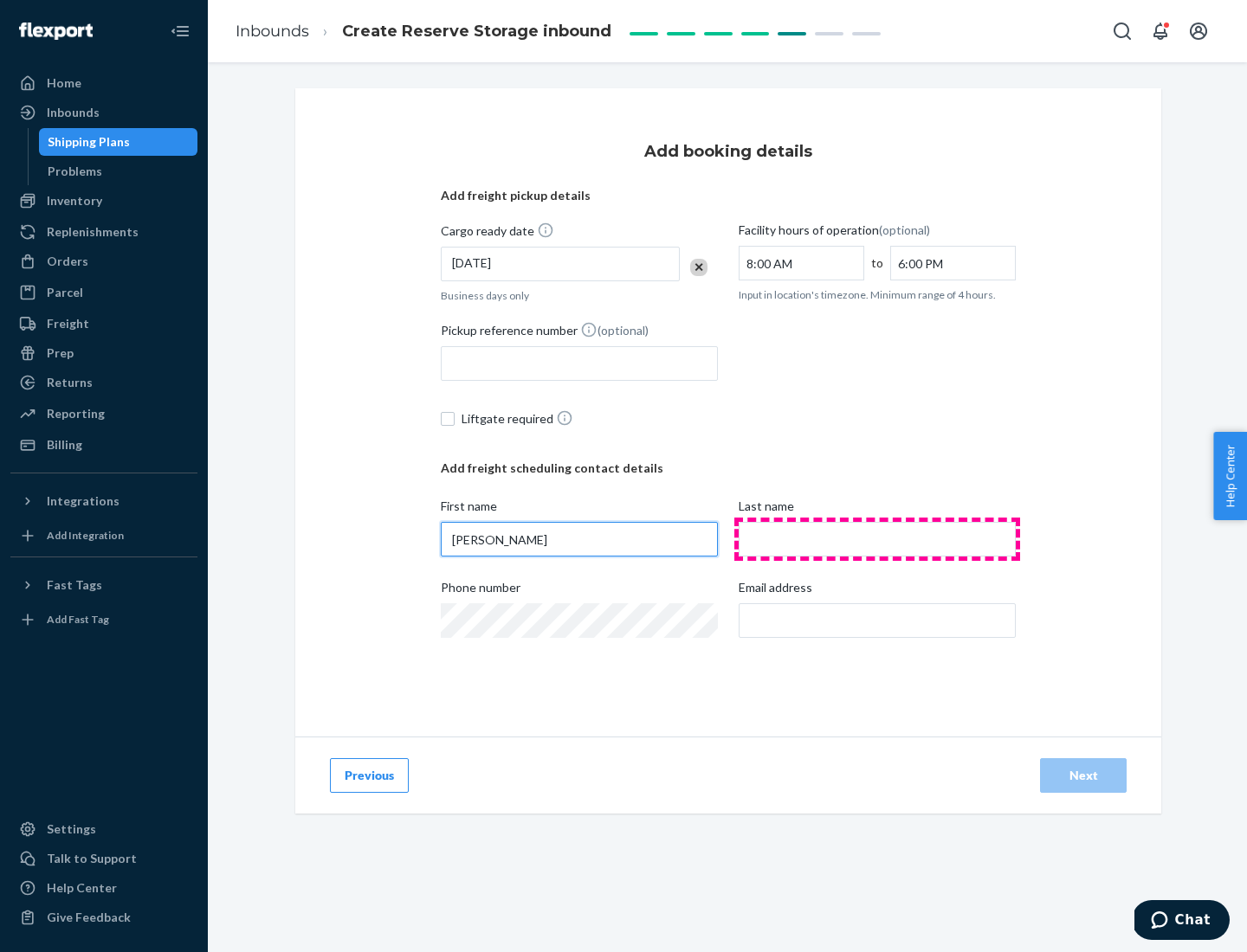
type input "[PERSON_NAME]"
click at [878, 540] on input "Last name" at bounding box center [877, 540] width 277 height 35
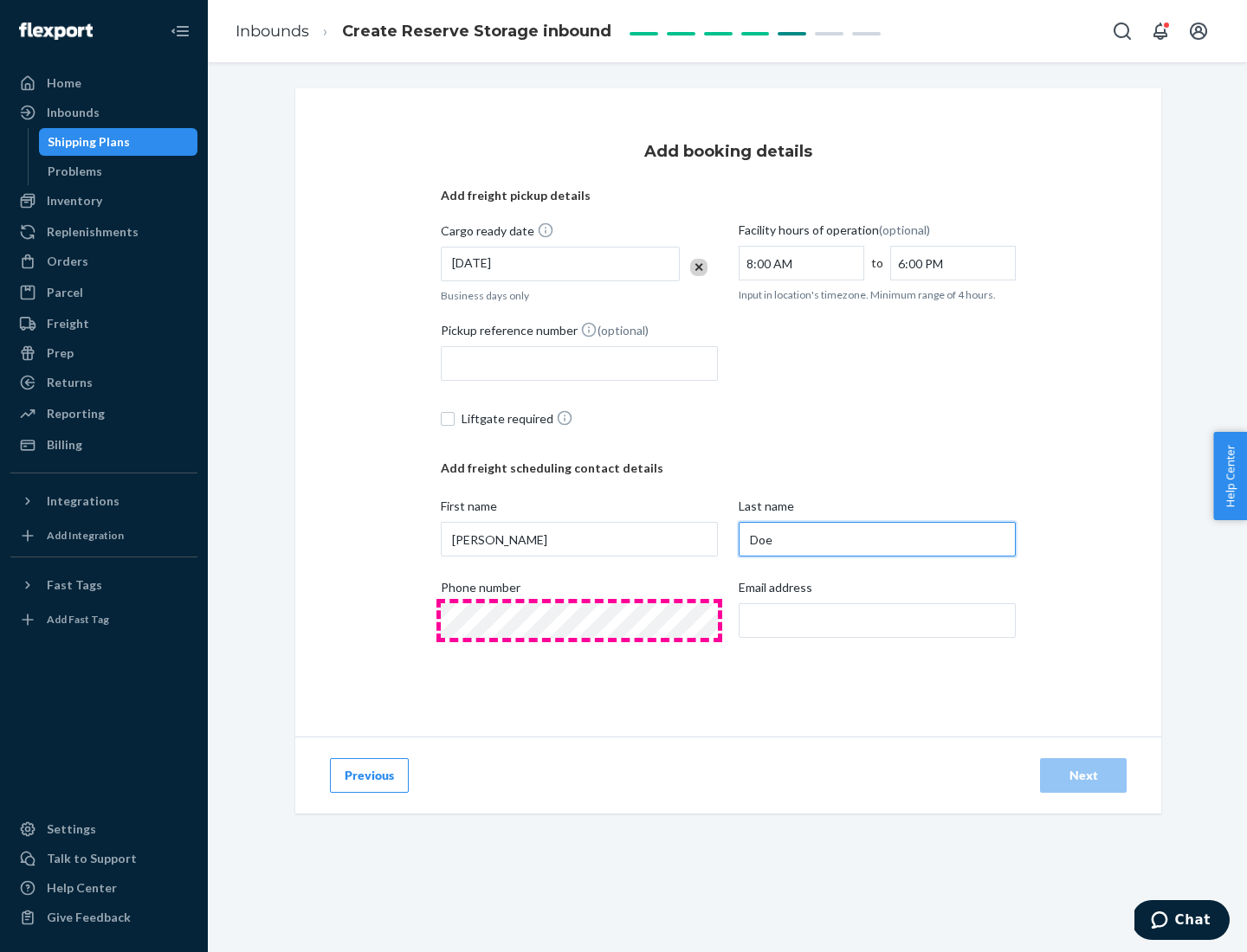
type input "Doe"
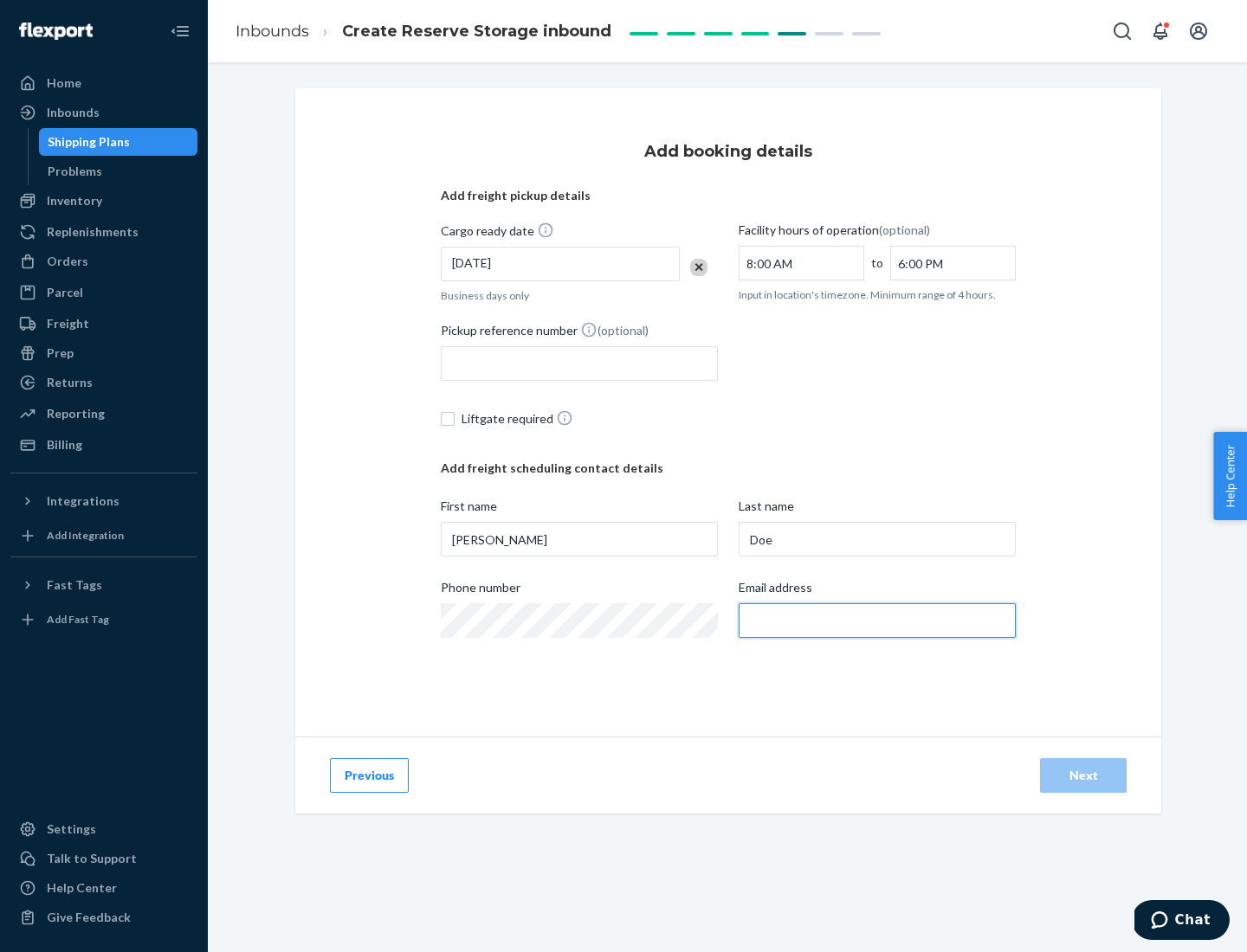
click at [878, 621] on input "Email address" at bounding box center [877, 621] width 277 height 35
type input "[EMAIL_ADDRESS][DOMAIN_NAME]"
click at [1083, 776] on div "Next" at bounding box center [1083, 775] width 57 height 17
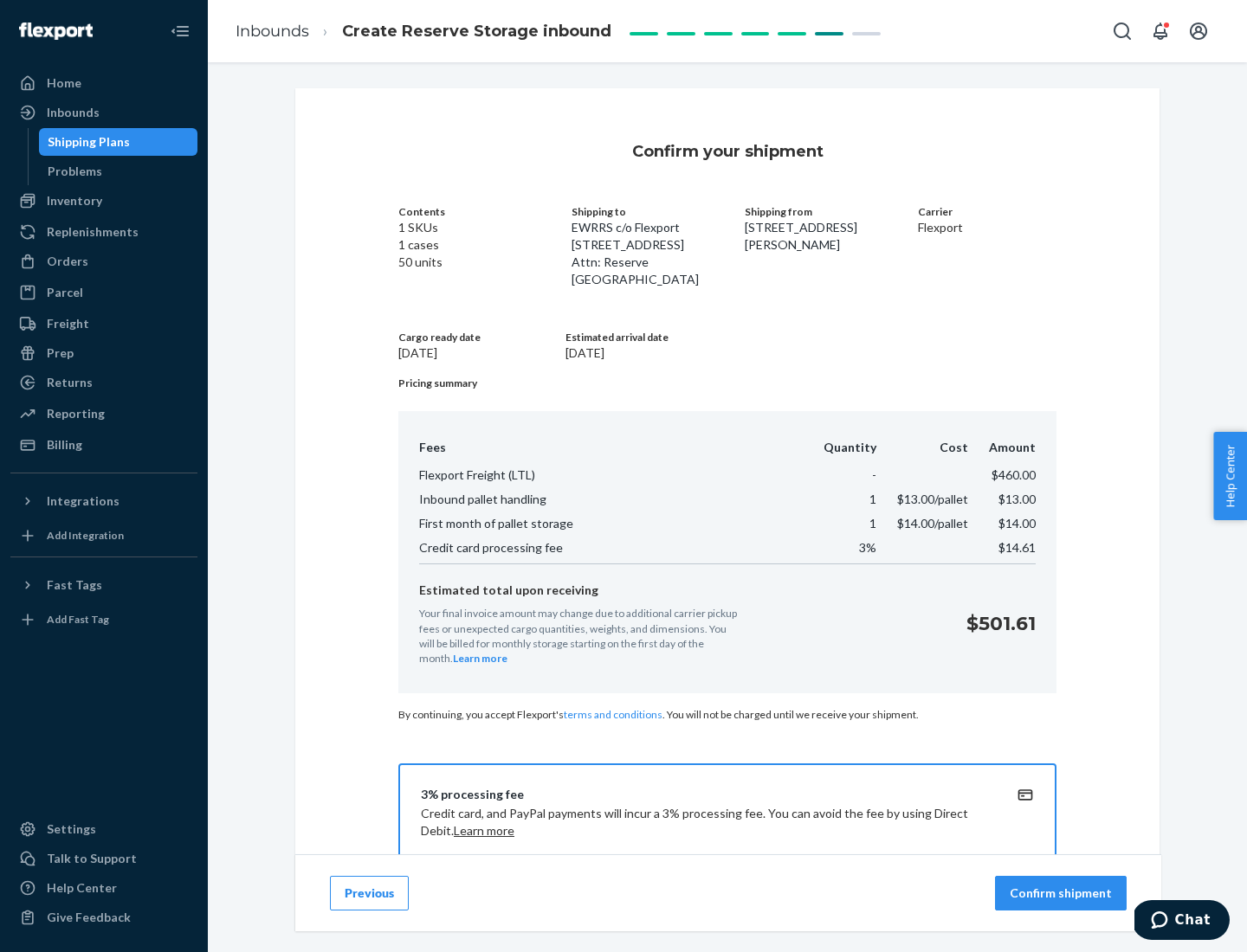
scroll to position [250, 0]
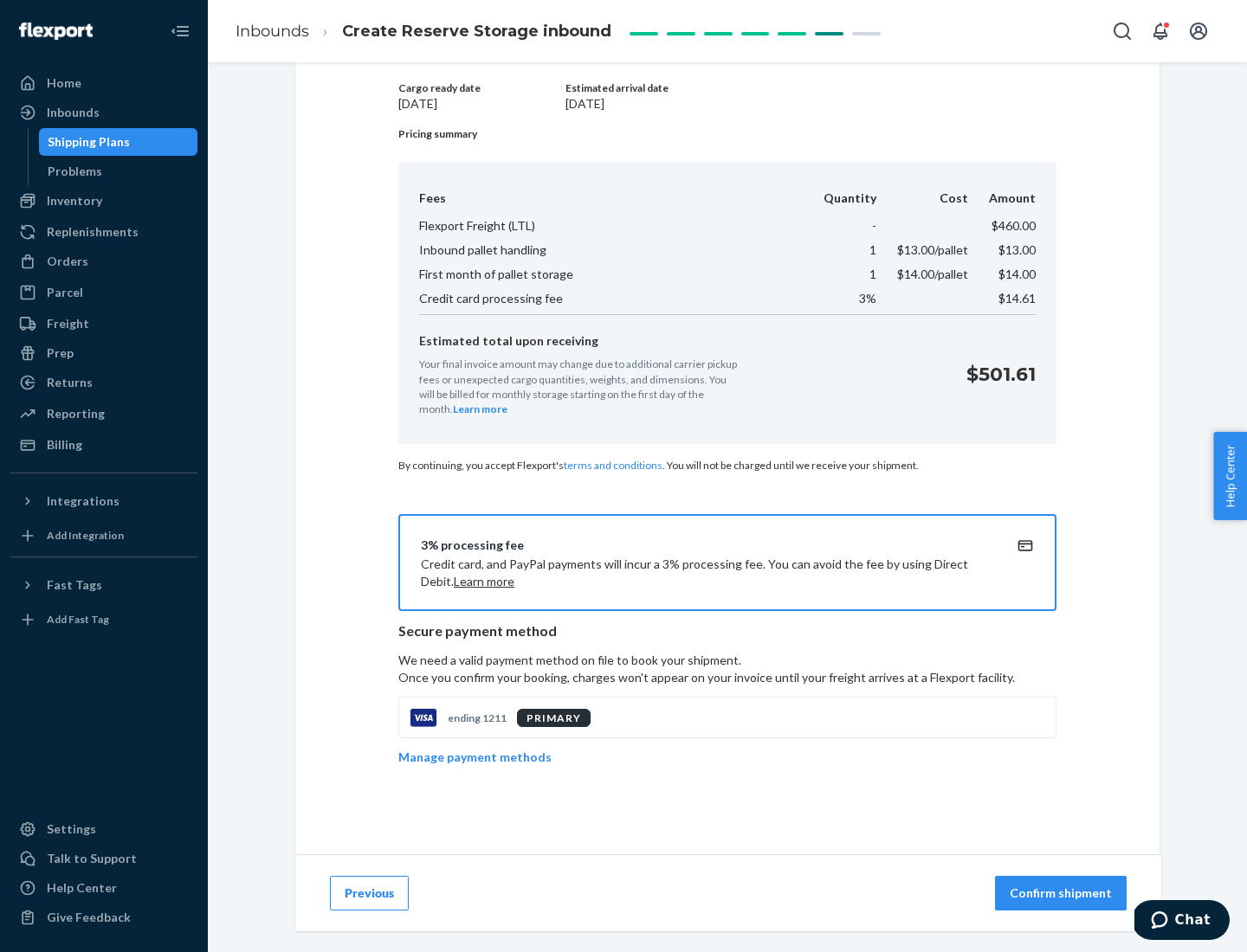
click at [1063, 893] on p "Confirm shipment" at bounding box center [1060, 893] width 102 height 17
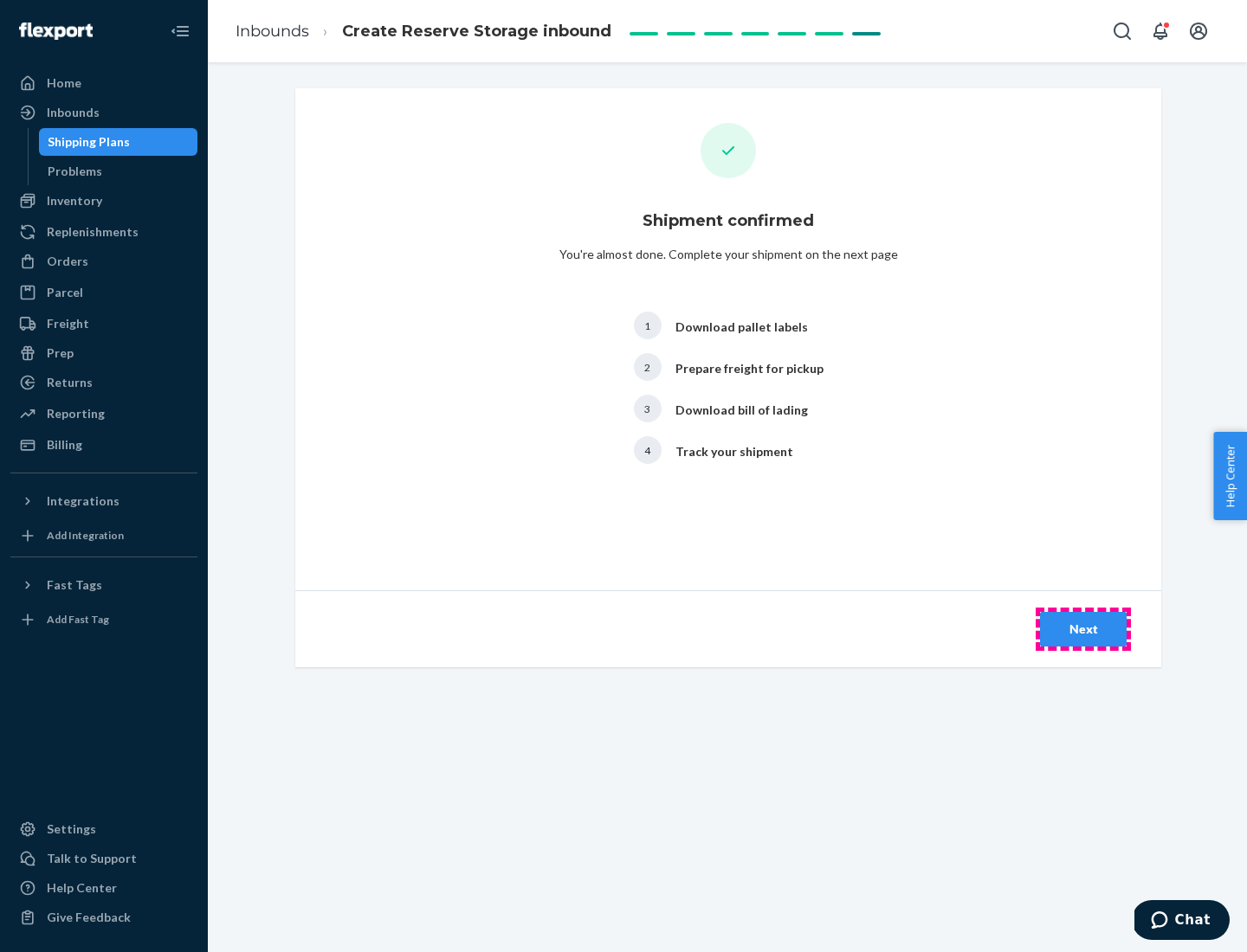
click at [1083, 630] on div "Next" at bounding box center [1083, 629] width 57 height 17
